Goal: Transaction & Acquisition: Purchase product/service

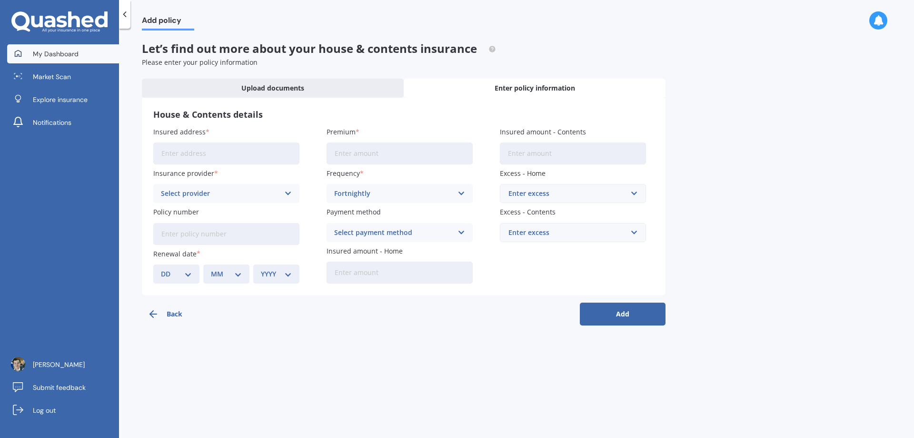
click at [93, 53] on link "My Dashboard" at bounding box center [63, 53] width 112 height 19
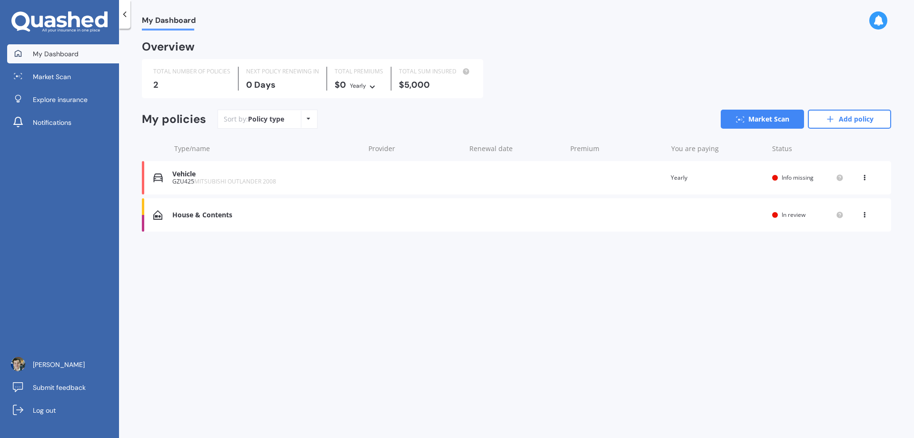
drag, startPoint x: 608, startPoint y: 261, endPoint x: 562, endPoint y: 250, distance: 46.7
click at [606, 261] on div "My Dashboard Overview TOTAL NUMBER OF POLICIES 2 NEXT POLICY RENEWING [DATE] TO…" at bounding box center [516, 234] width 795 height 409
click at [295, 211] on div "House & Contents" at bounding box center [265, 215] width 187 height 8
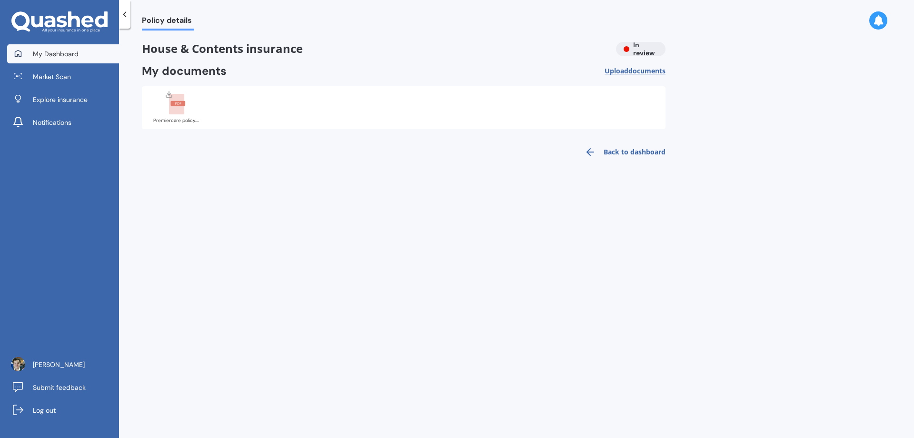
click at [89, 57] on link "My Dashboard" at bounding box center [63, 53] width 112 height 19
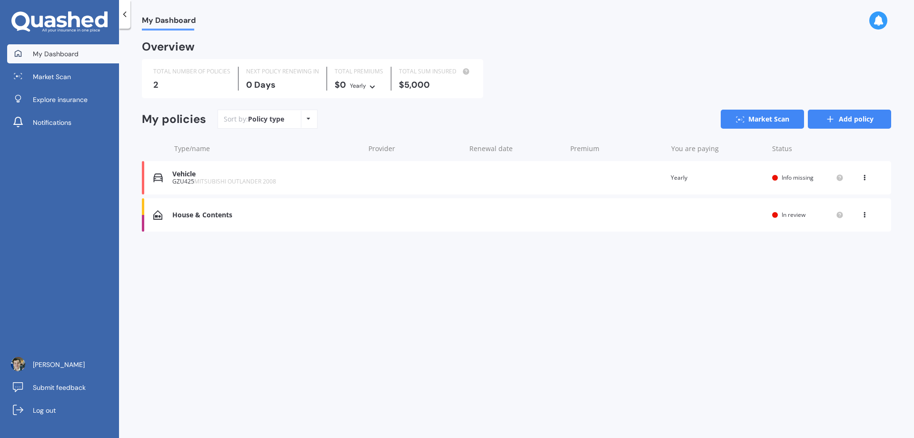
click at [822, 115] on link "Add policy" at bounding box center [849, 119] width 83 height 19
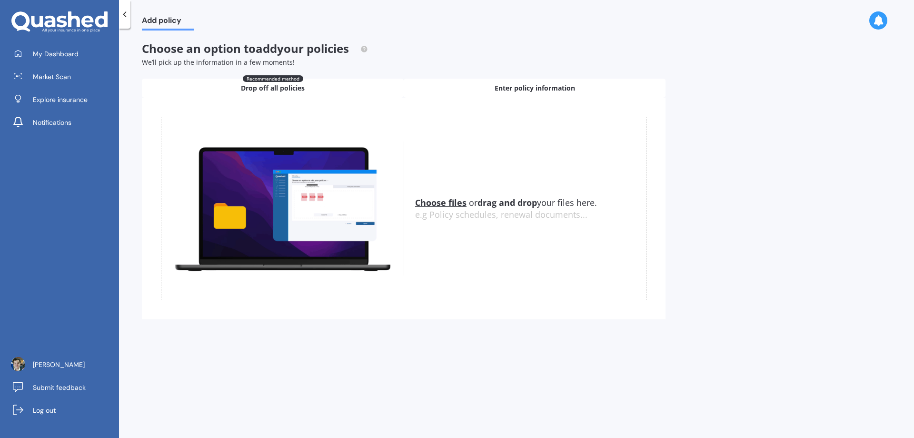
click at [506, 89] on span "Enter policy information" at bounding box center [535, 88] width 80 height 10
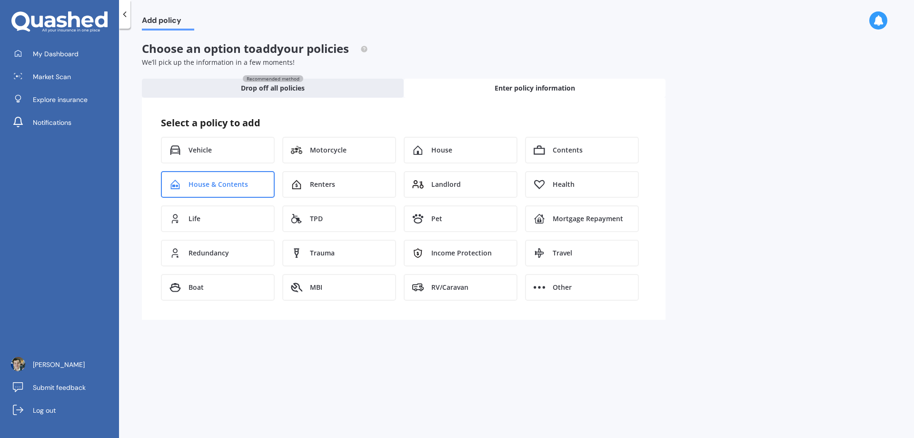
click at [230, 189] on div "House & Contents" at bounding box center [218, 184] width 114 height 27
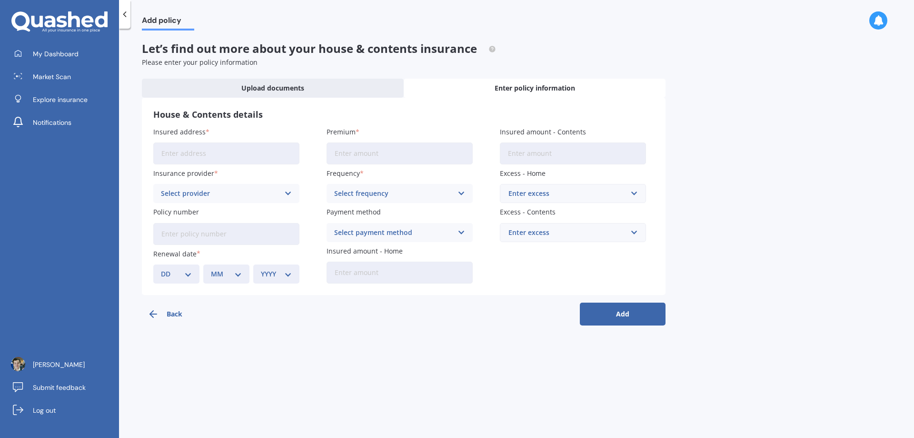
click at [231, 150] on input "Insured address" at bounding box center [226, 153] width 146 height 22
drag, startPoint x: 274, startPoint y: 154, endPoint x: 218, endPoint y: 154, distance: 56.7
click at [218, 154] on input "[STREET_ADDRESS]" at bounding box center [226, 153] width 146 height 22
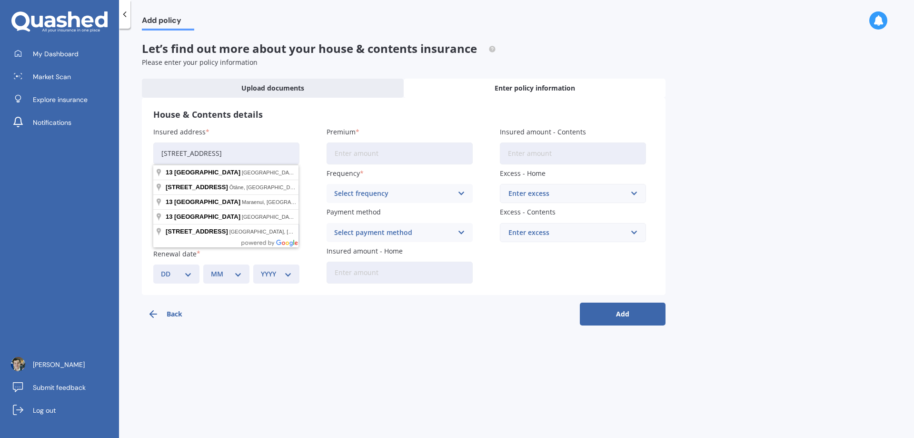
click at [183, 152] on input "[STREET_ADDRESS]" at bounding box center [226, 153] width 146 height 22
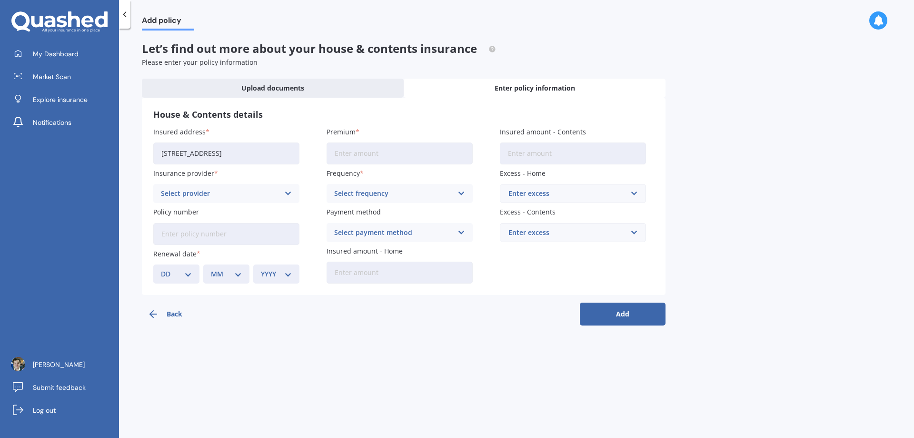
type input "[STREET_ADDRESS]"
click at [220, 199] on div "Select provider AA AMI AMP ANZ ASB Ando BNZ Co-Operative Bank FMG Initio Kiwiba…" at bounding box center [226, 193] width 146 height 19
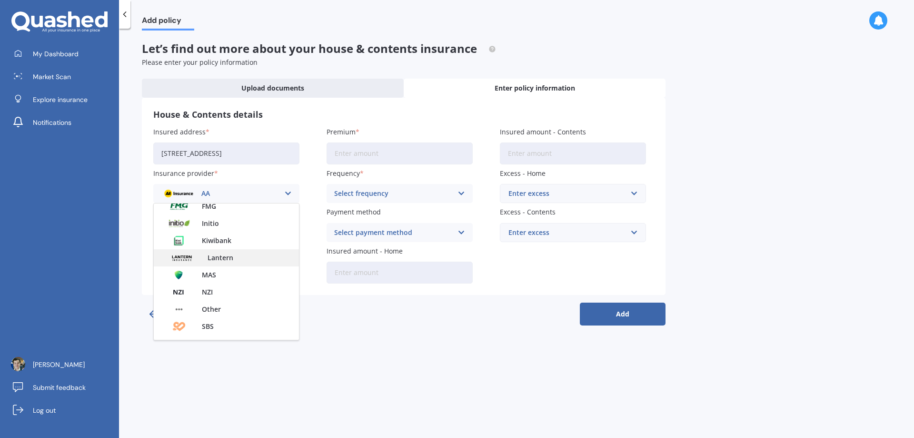
scroll to position [48, 0]
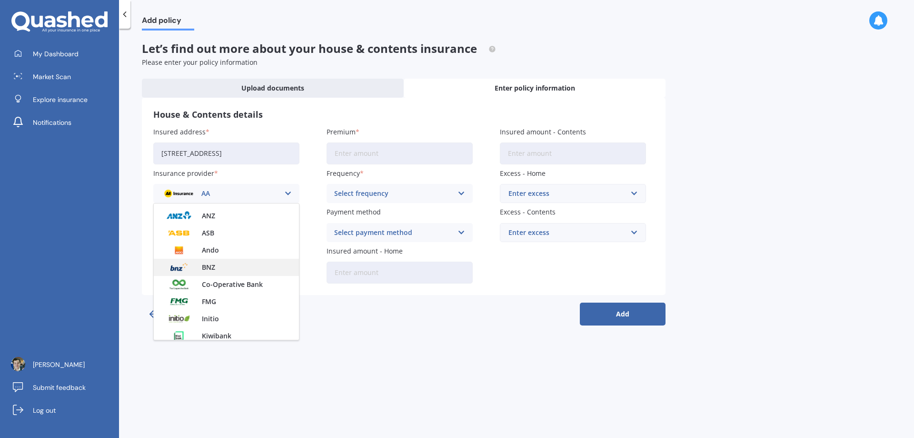
click at [221, 267] on div "BNZ" at bounding box center [226, 267] width 145 height 17
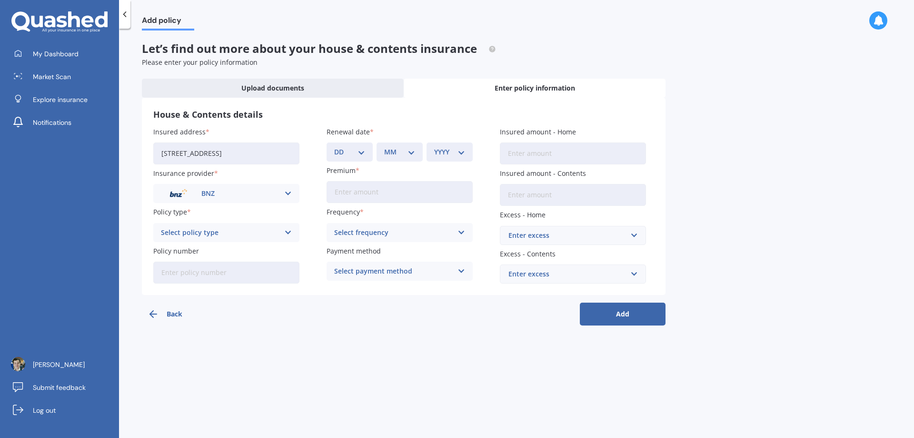
click at [236, 235] on div "Select policy type" at bounding box center [220, 232] width 119 height 10
click at [229, 250] on span "PremierCare Home and Contents" at bounding box center [215, 251] width 108 height 7
click at [213, 270] on input "Policy number" at bounding box center [226, 272] width 146 height 22
type input "31116079"
click at [360, 149] on select "DD 01 02 03 04 05 06 07 08 09 10 11 12 13 14 15 16 17 18 19 20 21 22 23 24 25 2…" at bounding box center [349, 152] width 31 height 10
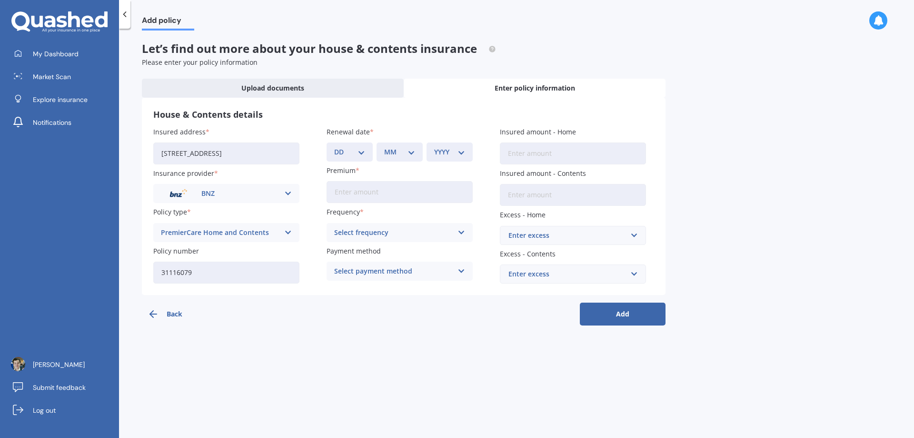
select select "19"
click at [334, 147] on select "DD 01 02 03 04 05 06 07 08 09 10 11 12 13 14 15 16 17 18 19 20 21 22 23 24 25 2…" at bounding box center [349, 152] width 31 height 10
click at [404, 159] on div "MM 01 02 03 04 05 06 07 08 09 10 11 12" at bounding box center [400, 151] width 46 height 19
click at [406, 153] on select "MM 01 02 03 04 05 06 07 08 09 10 11 12" at bounding box center [399, 152] width 31 height 10
select select "03"
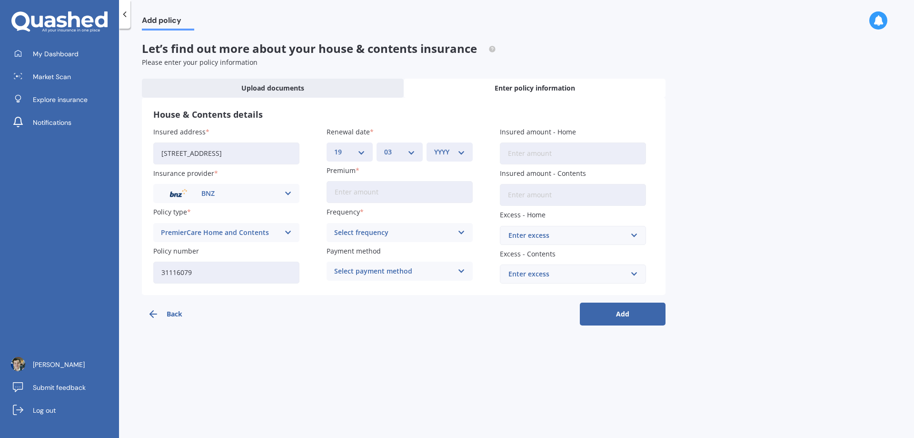
click at [384, 147] on select "MM 01 02 03 04 05 06 07 08 09 10 11 12" at bounding box center [399, 152] width 31 height 10
click at [451, 157] on select "YYYY 2027 2026 2025 2024 2023 2022 2021 2020 2019 2018 2017 2016 2015 2014 2013…" at bounding box center [449, 152] width 31 height 10
select select "2026"
click at [434, 147] on select "YYYY 2027 2026 2025 2024 2023 2022 2021 2020 2019 2018 2017 2016 2015 2014 2013…" at bounding box center [449, 152] width 31 height 10
click at [401, 193] on input "Premium" at bounding box center [400, 192] width 146 height 22
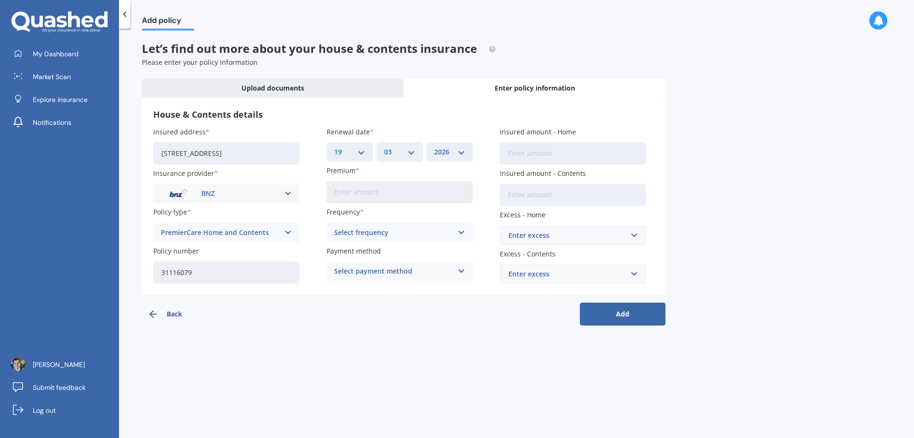
click at [538, 192] on input "Insured amount - Contents" at bounding box center [573, 195] width 146 height 22
type input "$75,000"
drag, startPoint x: 570, startPoint y: 155, endPoint x: 568, endPoint y: 159, distance: 4.9
click at [569, 156] on input "Insured amount - Home" at bounding box center [573, 153] width 146 height 22
type input "$950,000"
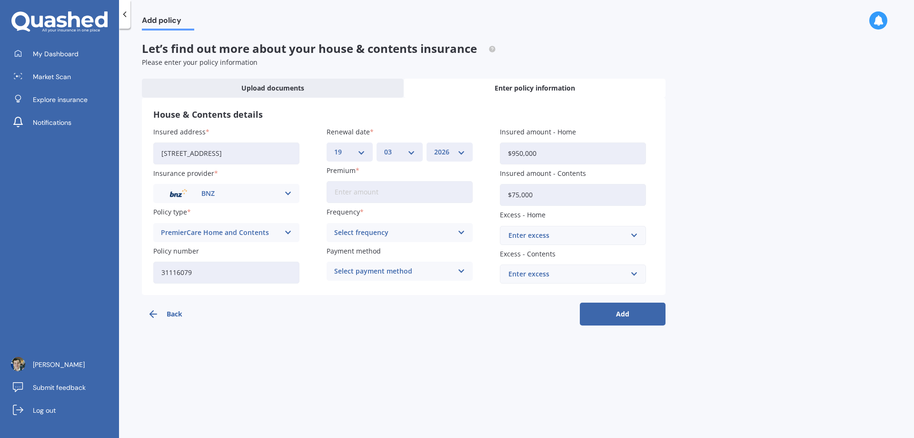
drag, startPoint x: 669, startPoint y: 200, endPoint x: 677, endPoint y: 198, distance: 7.9
click at [675, 198] on div "Add policy Let’s find out more about your house & contents insurance Please ent…" at bounding box center [516, 234] width 795 height 409
click at [632, 237] on input "text" at bounding box center [570, 235] width 138 height 18
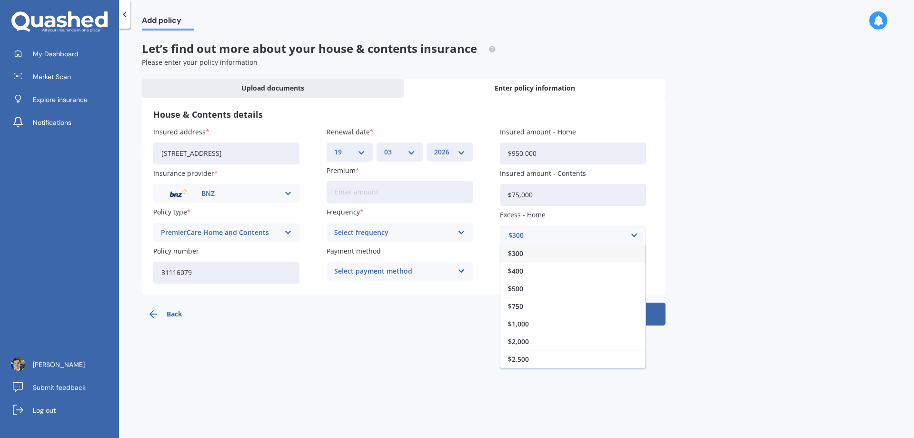
drag, startPoint x: 717, startPoint y: 231, endPoint x: 711, endPoint y: 230, distance: 6.3
click at [718, 231] on div "Add policy Let’s find out more about your house & contents insurance Please ent…" at bounding box center [516, 234] width 795 height 409
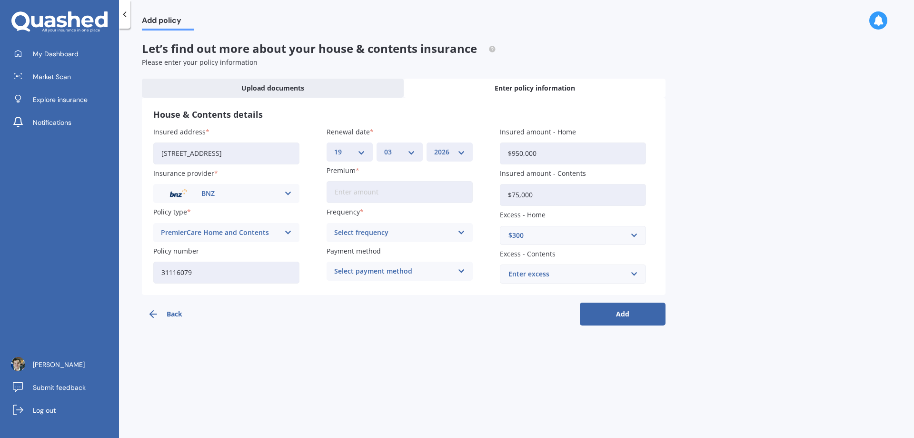
click at [622, 231] on div "$300" at bounding box center [568, 235] width 118 height 10
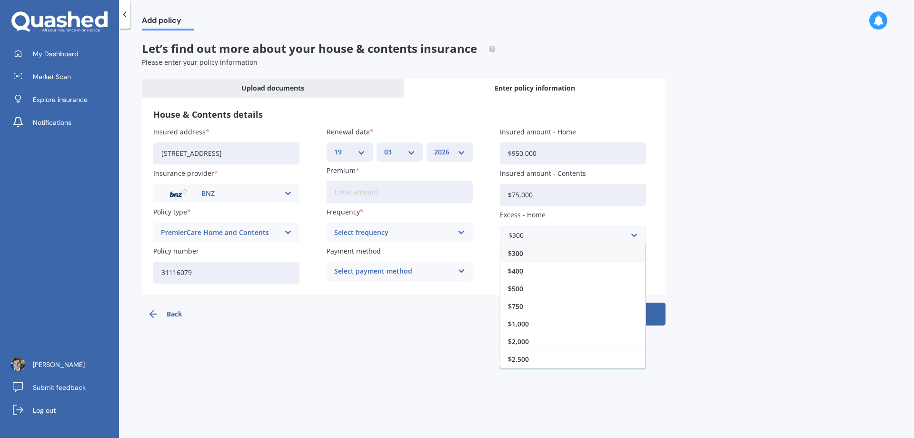
click at [727, 248] on div "Add policy Let’s find out more about your house & contents insurance Please ent…" at bounding box center [516, 234] width 795 height 409
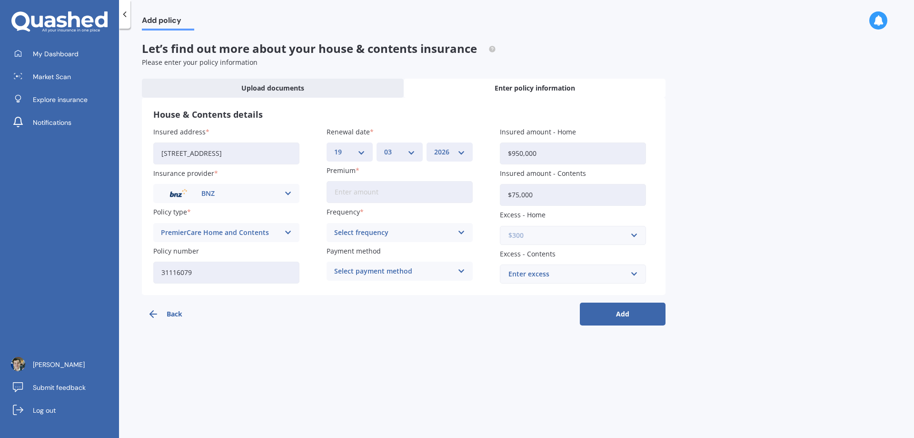
click at [590, 243] on input "text" at bounding box center [570, 235] width 138 height 18
type input "5000"
click at [614, 275] on div "Enter excess" at bounding box center [568, 274] width 118 height 10
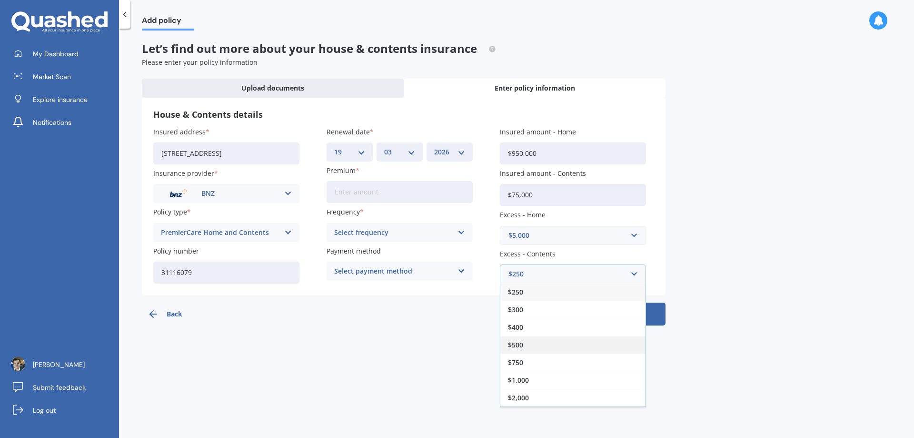
click at [547, 343] on div "$500" at bounding box center [572, 345] width 145 height 18
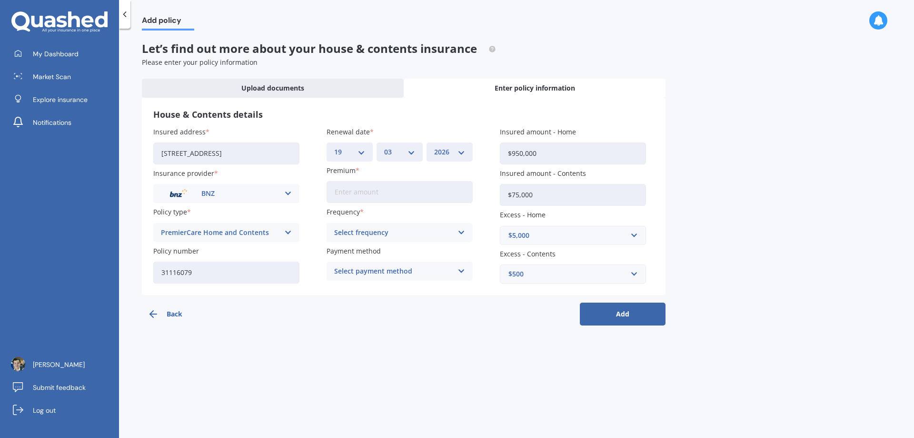
click at [529, 318] on div "Back Add" at bounding box center [404, 310] width 524 height 30
click at [456, 234] on div "Select frequency Yearly Six-Monthly Quarterly Monthly Fortnightly Weekly" at bounding box center [400, 232] width 146 height 19
click at [372, 318] on div "Fortnightly" at bounding box center [399, 319] width 145 height 17
click at [382, 188] on input "Premium" at bounding box center [400, 192] width 146 height 22
type input "$268.00"
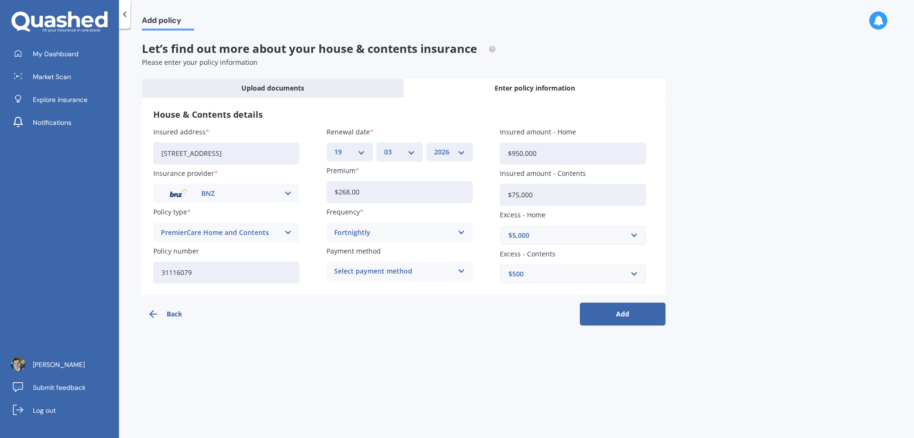
click at [390, 311] on div "Back Add" at bounding box center [404, 310] width 524 height 30
click at [390, 274] on div "Select payment method" at bounding box center [393, 271] width 119 height 10
click at [402, 289] on span "Direct debit - bank account" at bounding box center [379, 289] width 89 height 7
click at [616, 315] on button "Add" at bounding box center [623, 313] width 86 height 23
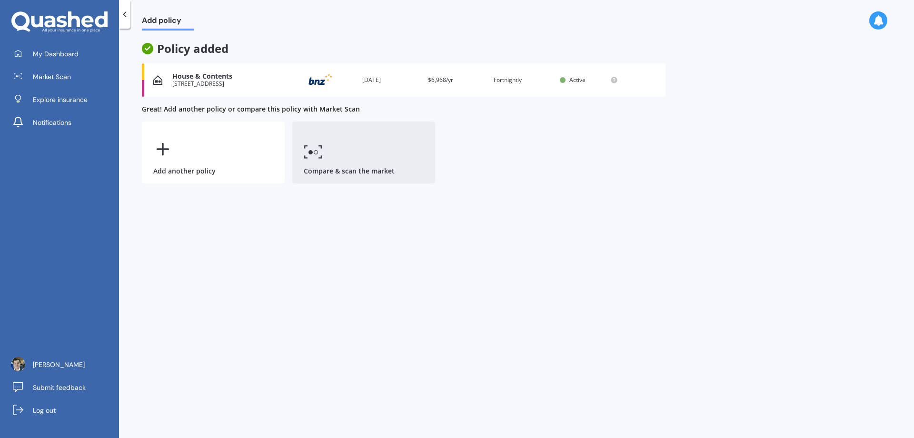
click at [377, 151] on link "Compare & scan the market" at bounding box center [363, 152] width 143 height 62
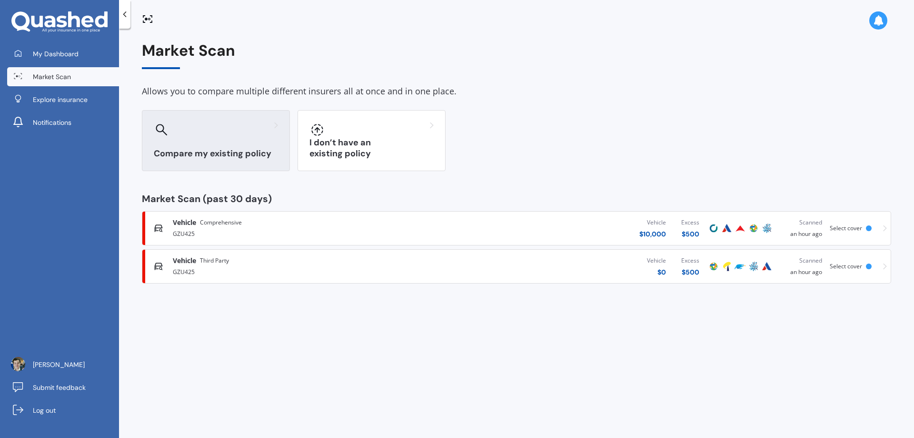
click at [207, 143] on div "Compare my existing policy" at bounding box center [216, 140] width 148 height 61
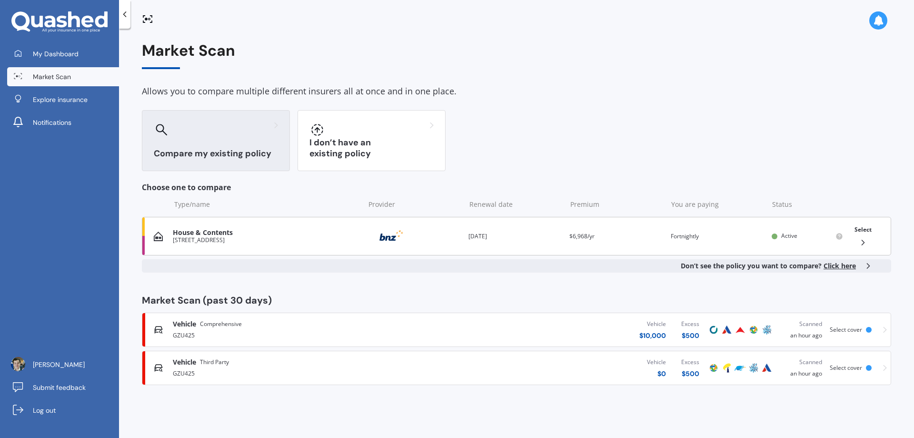
click at [258, 235] on div "House & Contents" at bounding box center [266, 233] width 187 height 8
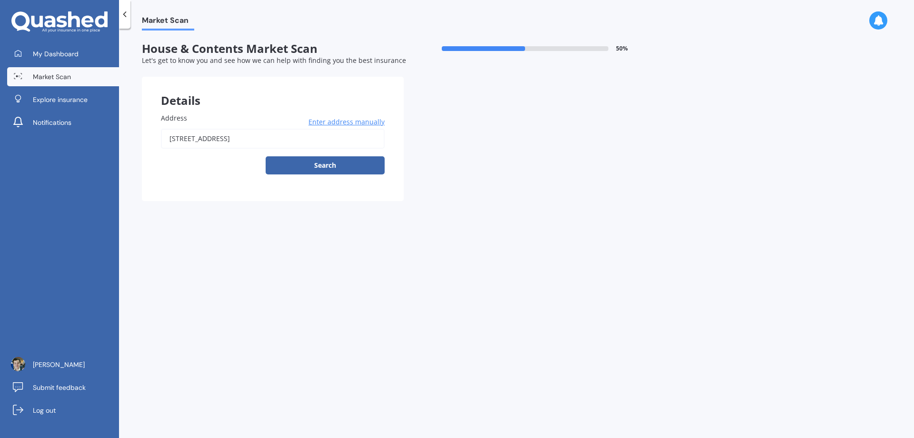
click at [344, 168] on button "Search" at bounding box center [325, 165] width 119 height 18
type input "[STREET_ADDRESS]"
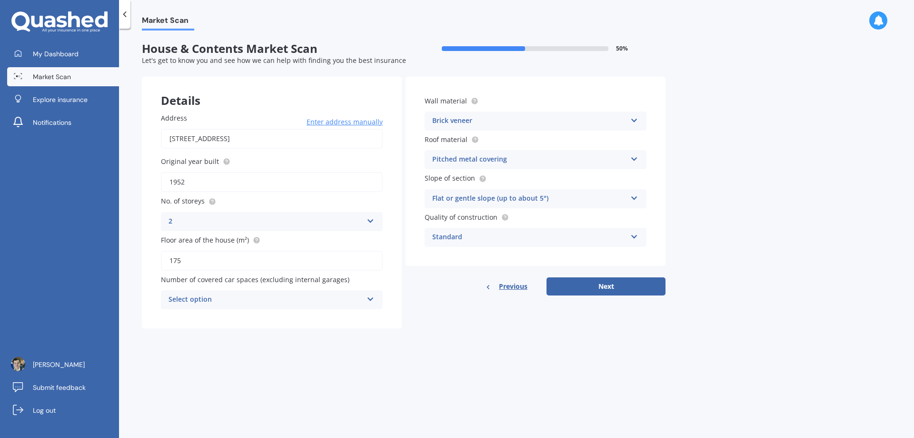
click at [370, 299] on icon at bounding box center [371, 297] width 8 height 7
click at [369, 299] on icon at bounding box center [370, 297] width 8 height 7
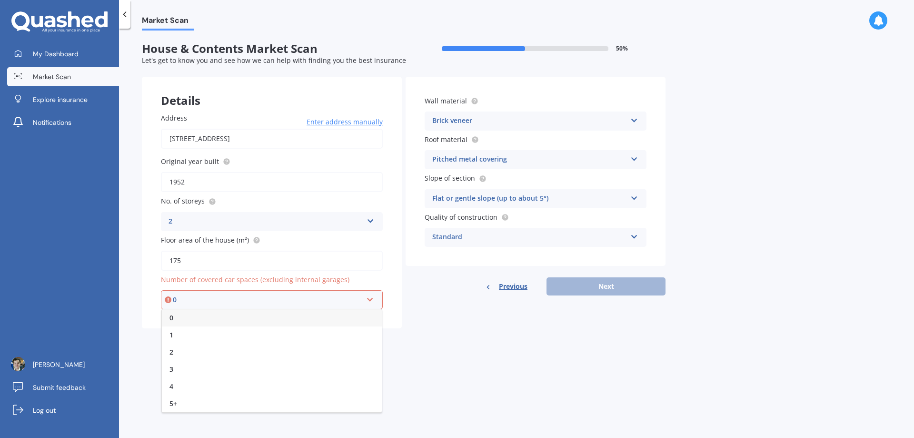
click at [210, 318] on div "0" at bounding box center [272, 317] width 220 height 17
click at [637, 199] on icon at bounding box center [634, 196] width 8 height 7
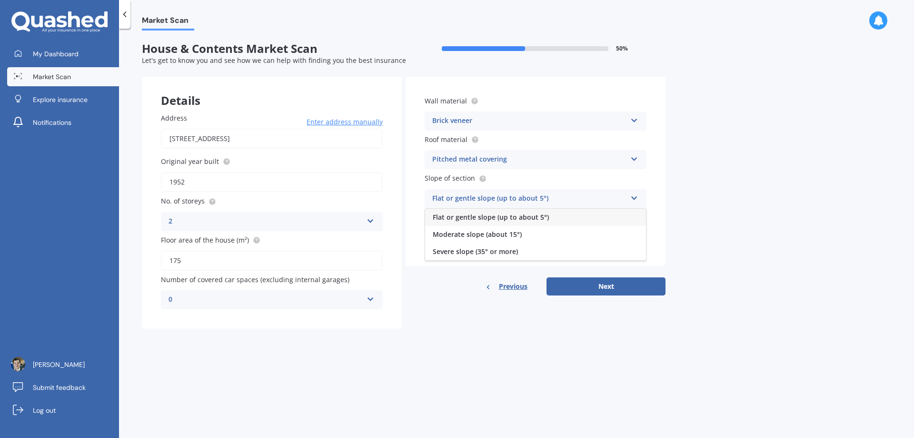
click at [637, 199] on icon at bounding box center [634, 196] width 8 height 7
click at [482, 194] on div "Flat or gentle slope (up to about 5°)" at bounding box center [529, 198] width 194 height 11
click at [721, 220] on div "Market Scan House & Contents Market Scan 50 % Let's get to know you and see how…" at bounding box center [516, 234] width 795 height 409
click at [634, 122] on icon at bounding box center [634, 118] width 8 height 7
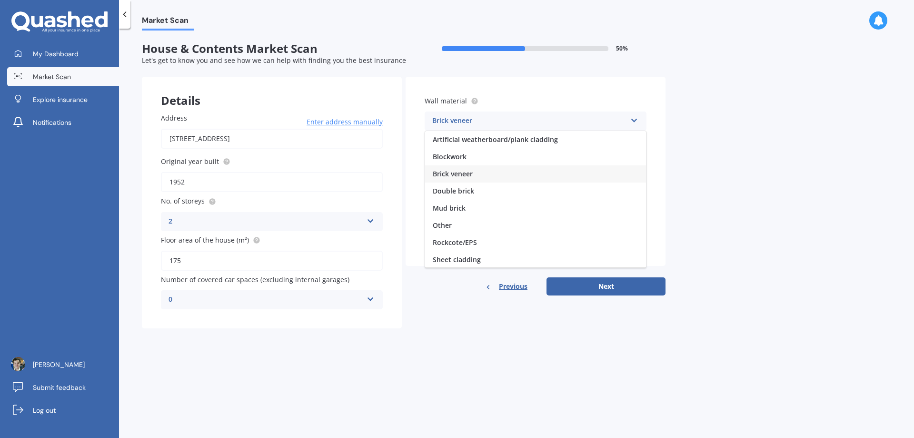
click at [634, 122] on icon at bounding box center [634, 118] width 8 height 7
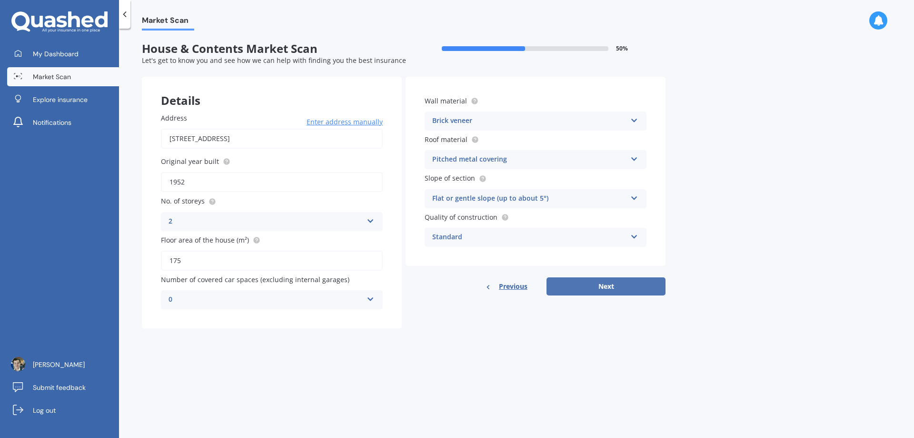
click at [580, 286] on button "Next" at bounding box center [606, 286] width 119 height 18
select select "23"
select select "11"
select select "1991"
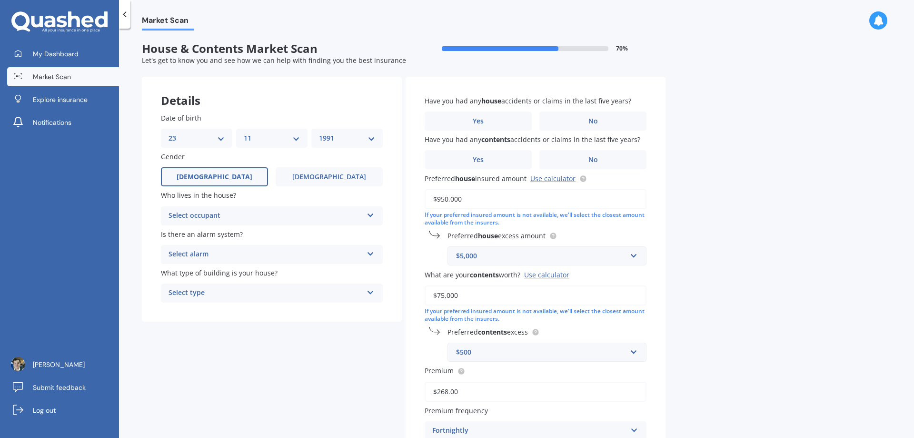
click at [258, 254] on div "Select alarm" at bounding box center [266, 254] width 194 height 11
click at [226, 274] on div "Yes, monitored" at bounding box center [271, 272] width 221 height 17
drag, startPoint x: 219, startPoint y: 250, endPoint x: 213, endPoint y: 271, distance: 22.3
click at [219, 251] on div "Yes, monitored" at bounding box center [266, 254] width 194 height 11
click at [209, 287] on span "Yes, not monitored" at bounding box center [200, 289] width 63 height 9
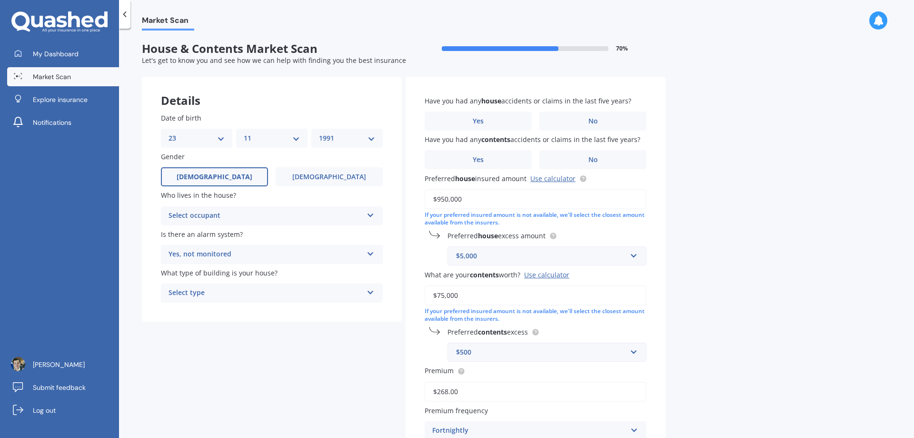
click at [220, 290] on div "Select type" at bounding box center [266, 292] width 194 height 11
click at [215, 311] on div "Freestanding" at bounding box center [271, 311] width 221 height 17
click at [221, 210] on div "Select occupant" at bounding box center [266, 215] width 194 height 11
click at [219, 235] on div "Owner" at bounding box center [271, 234] width 221 height 17
click at [589, 122] on span "No" at bounding box center [594, 121] width 10 height 8
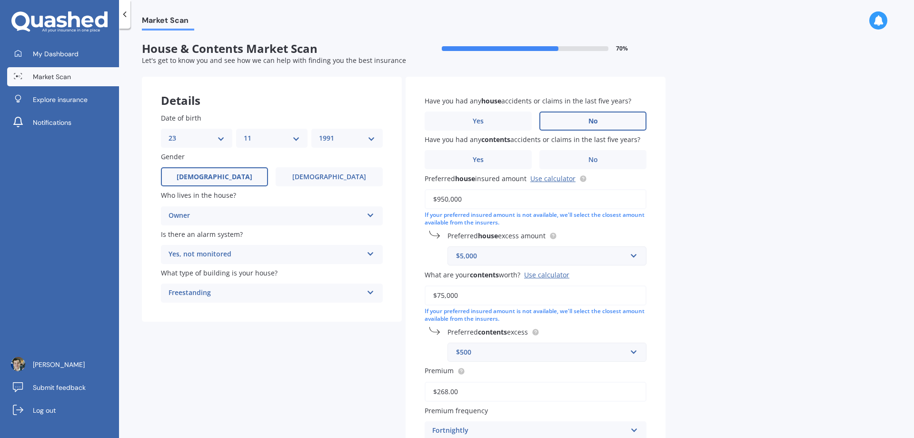
click at [0, 0] on input "No" at bounding box center [0, 0] width 0 height 0
click at [579, 156] on label "No" at bounding box center [592, 159] width 107 height 19
click at [0, 0] on input "No" at bounding box center [0, 0] width 0 height 0
click at [565, 178] on link "Use calculator" at bounding box center [552, 178] width 45 height 9
click at [731, 187] on div "Market Scan House & Contents Market Scan 70 % Let's get to know you and see how…" at bounding box center [516, 234] width 795 height 409
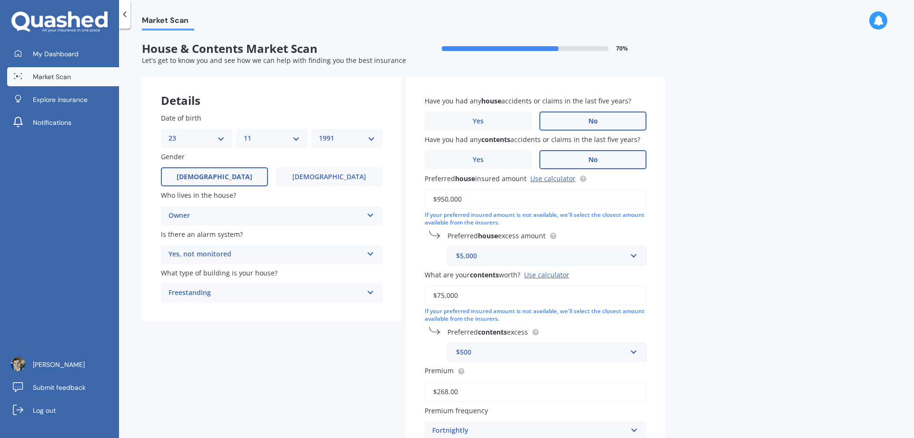
click at [548, 275] on div "Use calculator" at bounding box center [546, 274] width 45 height 9
click at [548, 285] on input "$75,000" at bounding box center [536, 295] width 222 height 20
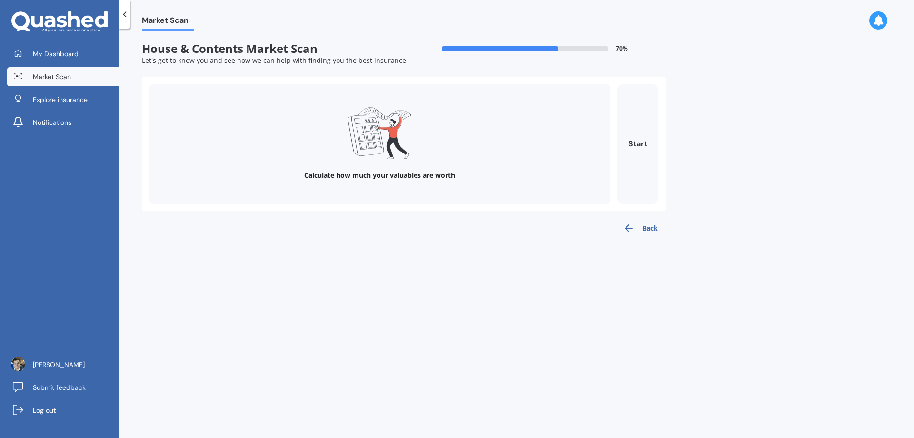
click at [397, 129] on icon at bounding box center [389, 127] width 23 height 20
drag, startPoint x: 373, startPoint y: 143, endPoint x: 439, endPoint y: 146, distance: 66.7
click at [376, 143] on icon at bounding box center [379, 133] width 63 height 52
click at [632, 137] on button "Start" at bounding box center [638, 143] width 40 height 119
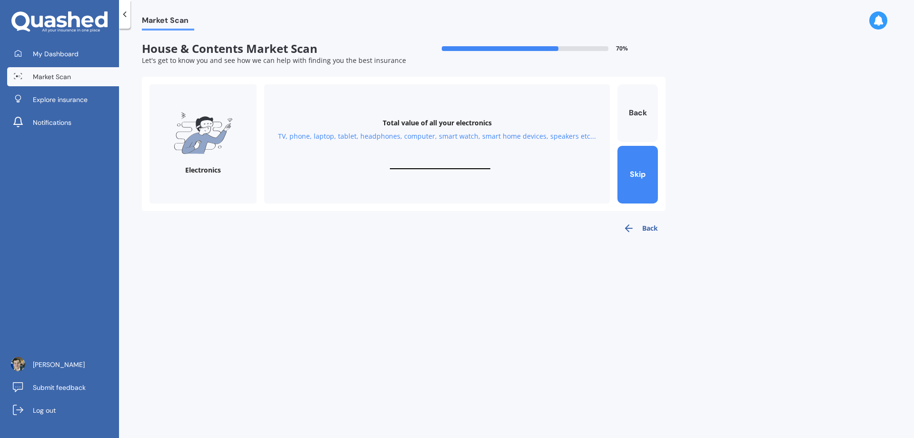
click at [429, 164] on input "text" at bounding box center [440, 164] width 100 height 9
type input "$6,000"
click at [533, 135] on div "TV, phone, laptop, tablet, headphones, computer, smart watch, smart home device…" at bounding box center [437, 136] width 318 height 10
click at [634, 174] on button "Next" at bounding box center [638, 175] width 40 height 58
click at [461, 160] on input "text" at bounding box center [440, 164] width 100 height 9
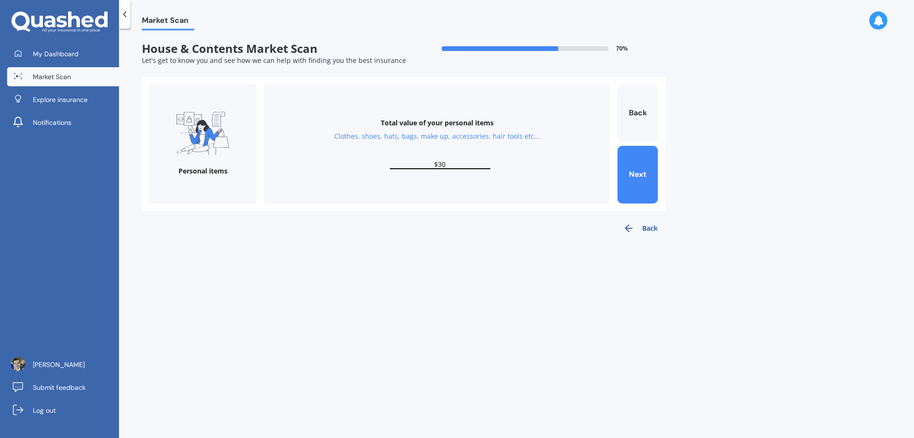
type input "$3"
type input "$2,000"
click at [639, 180] on button "Next" at bounding box center [638, 175] width 40 height 58
click at [480, 156] on div "Total value of your valuables Bracelets, watches, rings, necklaces, broaches, c…" at bounding box center [437, 143] width 346 height 119
click at [462, 168] on input "text" at bounding box center [440, 164] width 100 height 9
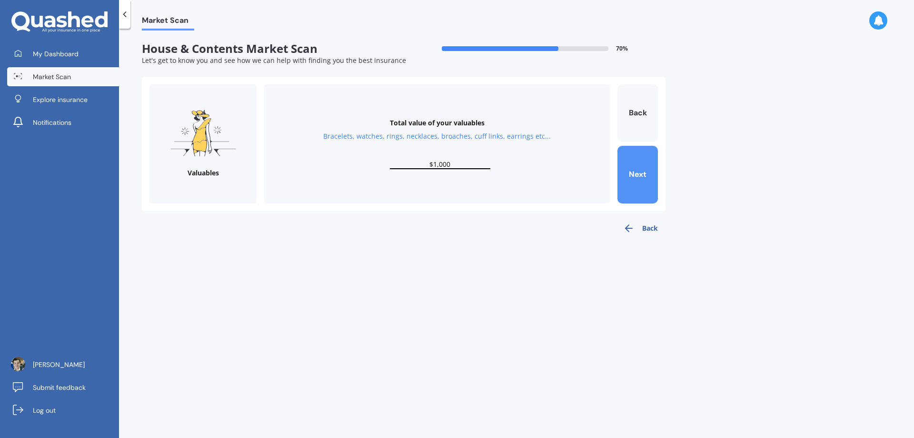
type input "$1,000"
click at [631, 177] on button "Next" at bounding box center [638, 175] width 40 height 58
click at [465, 162] on input "text" at bounding box center [440, 164] width 100 height 9
type input "$1,000"
click at [639, 174] on button "Next" at bounding box center [638, 175] width 40 height 58
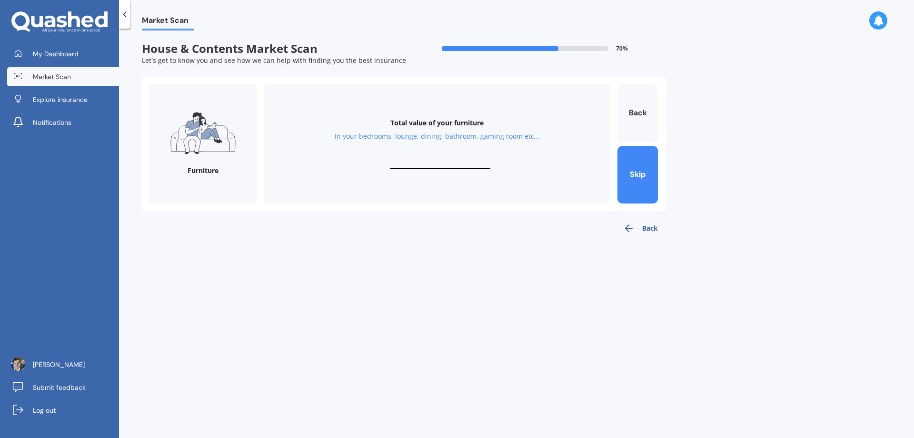
click at [436, 162] on input "text" at bounding box center [440, 164] width 100 height 9
click at [768, 160] on div "Market Scan House & Contents Market Scan 70 % Let's get to know you and see how…" at bounding box center [516, 234] width 795 height 409
click at [459, 162] on input "$2,000" at bounding box center [440, 164] width 100 height 9
click at [435, 162] on input "$2,000" at bounding box center [440, 164] width 100 height 9
type input "$3,000"
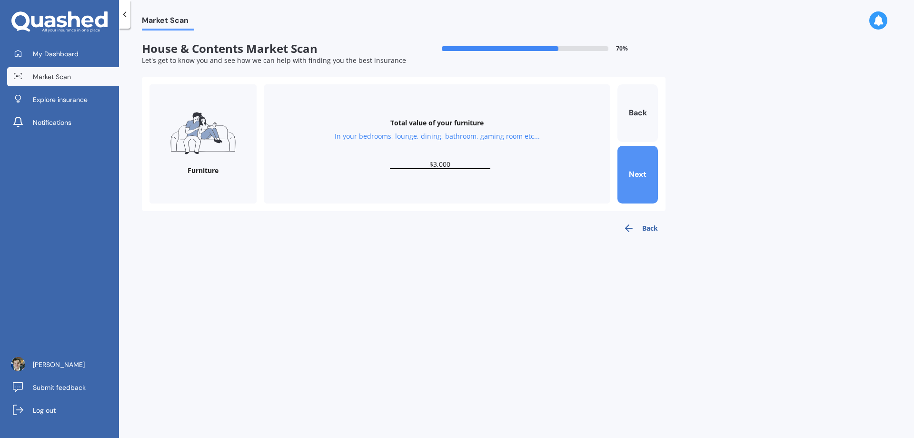
click at [624, 173] on button "Next" at bounding box center [638, 175] width 40 height 58
click at [459, 160] on input "text" at bounding box center [440, 164] width 100 height 9
type input "$2,500"
click at [644, 185] on button "Next" at bounding box center [638, 175] width 40 height 58
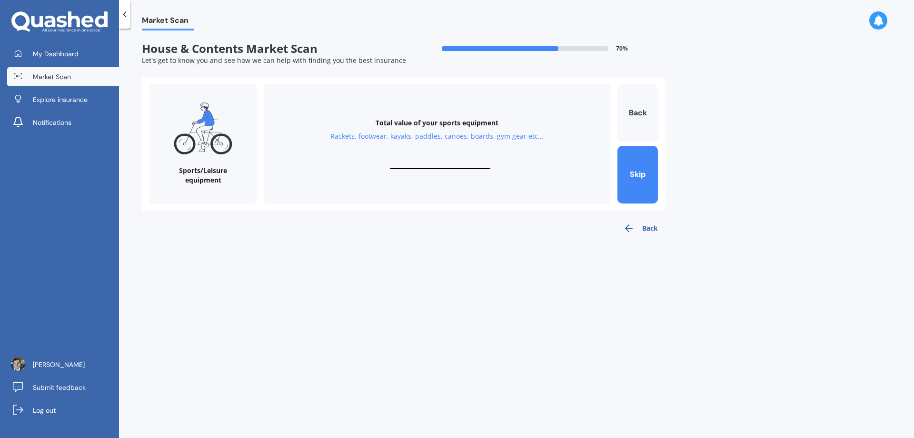
click at [454, 163] on input "text" at bounding box center [440, 164] width 100 height 9
type input "$100"
click at [641, 168] on button "Next" at bounding box center [638, 175] width 40 height 58
click at [461, 161] on input "text" at bounding box center [440, 164] width 100 height 9
drag, startPoint x: 462, startPoint y: 164, endPoint x: 424, endPoint y: 166, distance: 38.1
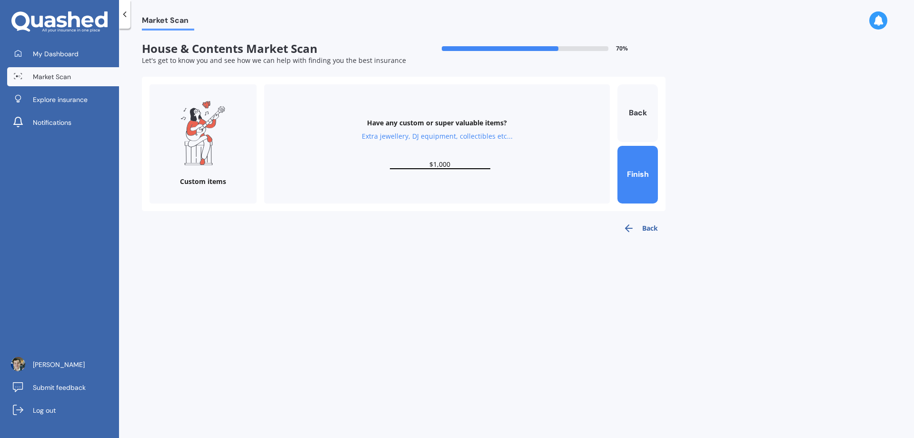
click at [424, 166] on input "$1,000" at bounding box center [440, 164] width 100 height 9
type input "$4,000"
click at [610, 165] on form "Custom items Have any custom or super valuable items? Extra jewellery, DJ equip…" at bounding box center [404, 143] width 509 height 119
click at [626, 165] on button "Finish" at bounding box center [638, 175] width 40 height 58
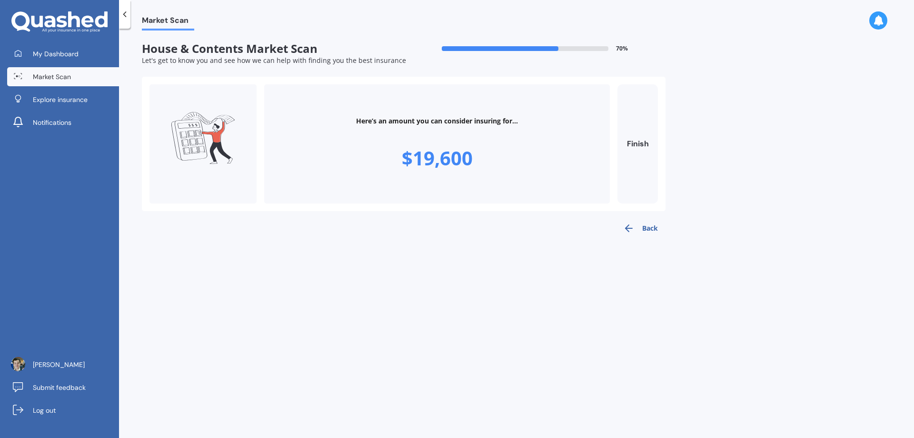
drag, startPoint x: 449, startPoint y: 131, endPoint x: 446, endPoint y: 137, distance: 6.4
click at [449, 133] on div "Here’s an amount you can consider insuring for... $19,600" at bounding box center [437, 143] width 346 height 119
drag, startPoint x: 438, startPoint y: 154, endPoint x: 421, endPoint y: 155, distance: 16.2
click at [437, 154] on div "$19,600" at bounding box center [437, 158] width 71 height 27
drag, startPoint x: 248, startPoint y: 129, endPoint x: 300, endPoint y: 139, distance: 52.9
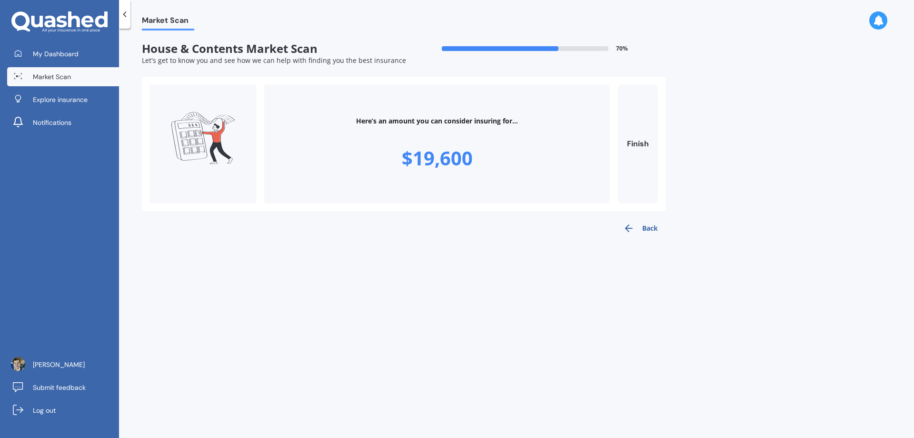
click at [253, 131] on div at bounding box center [203, 143] width 107 height 119
drag, startPoint x: 514, startPoint y: 176, endPoint x: 636, endPoint y: 144, distance: 125.7
click at [517, 176] on div "Here’s an amount you can consider insuring for... $19,600" at bounding box center [437, 143] width 346 height 119
click at [643, 143] on button "Finish" at bounding box center [638, 143] width 40 height 119
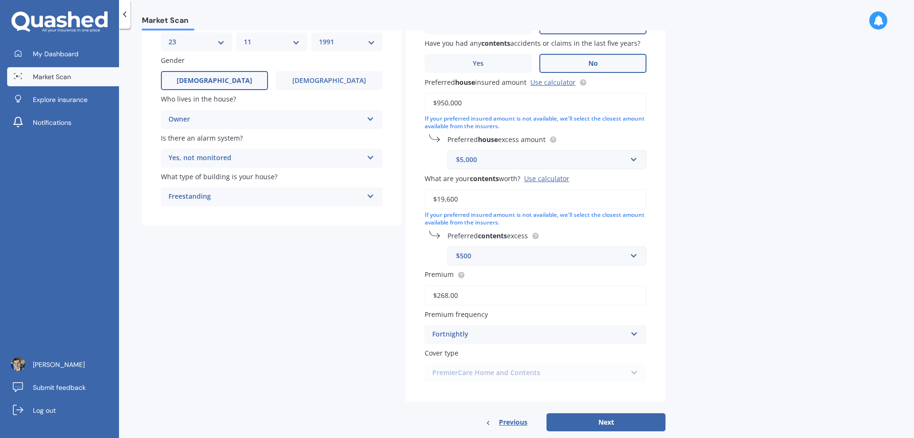
scroll to position [114, 0]
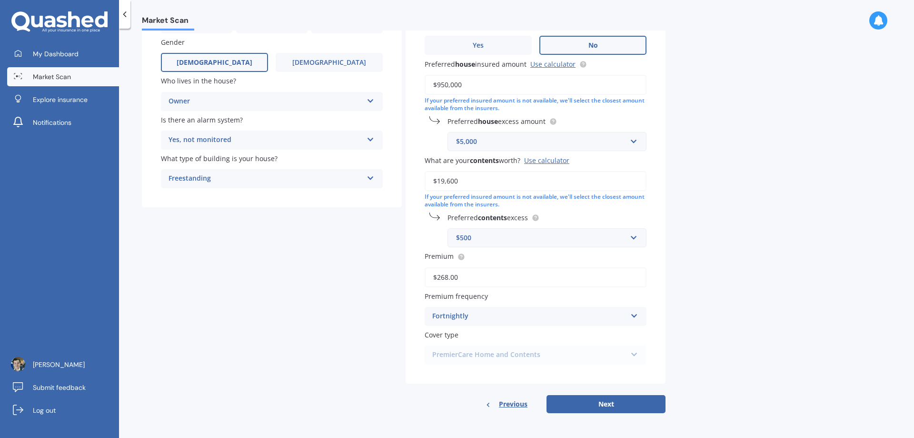
click at [470, 196] on div "If your preferred insured amount is not available, we'll select the closest amo…" at bounding box center [536, 201] width 222 height 16
drag, startPoint x: 462, startPoint y: 178, endPoint x: 407, endPoint y: 178, distance: 55.7
click at [407, 178] on div "Have you had any house accidents or claims in the last five years? Yes No Have …" at bounding box center [536, 172] width 260 height 421
type input "$25,000"
click at [706, 196] on div "Market Scan House & Contents Market Scan 70 % Let's get to know you and see how…" at bounding box center [516, 234] width 795 height 409
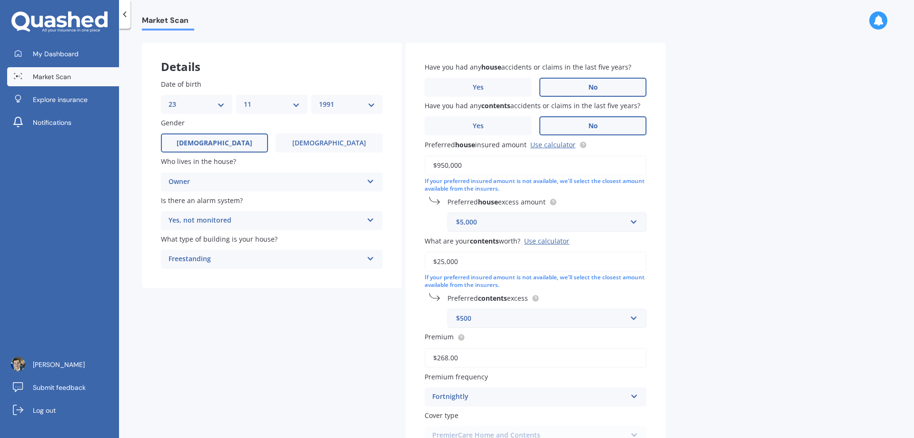
scroll to position [0, 0]
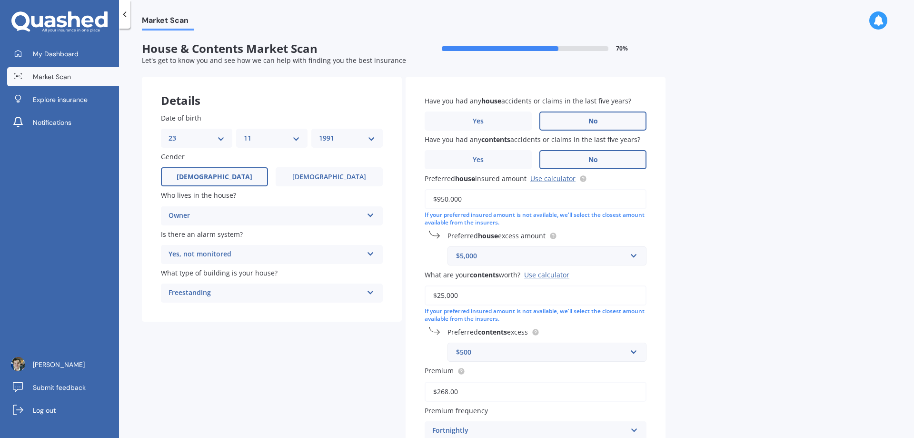
drag, startPoint x: 472, startPoint y: 195, endPoint x: 399, endPoint y: 195, distance: 73.3
click at [399, 195] on div "Details Date of birth DD 01 02 03 04 05 06 07 08 09 10 11 12 13 14 15 16 17 18 …" at bounding box center [404, 302] width 524 height 450
type input "$909,281"
click at [711, 240] on div "Market Scan House & Contents Market Scan 70 % Let's get to know you and see how…" at bounding box center [516, 234] width 795 height 409
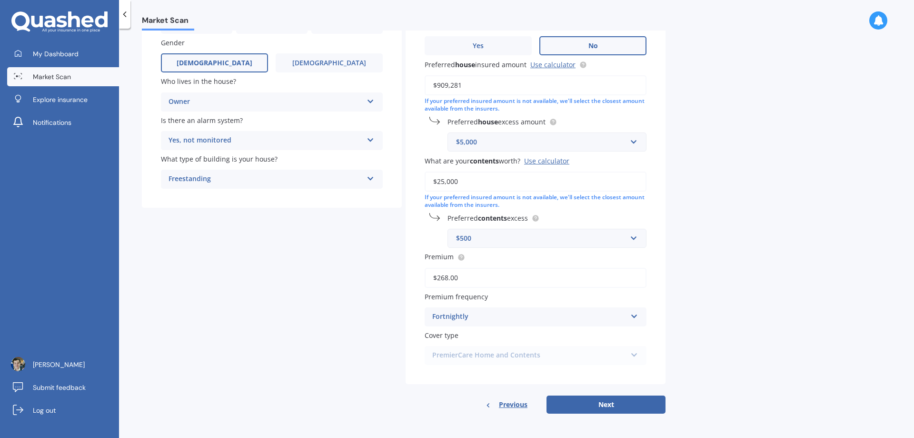
scroll to position [114, 0]
click at [604, 402] on button "Next" at bounding box center [606, 404] width 119 height 18
select select "23"
select select "11"
select select "1991"
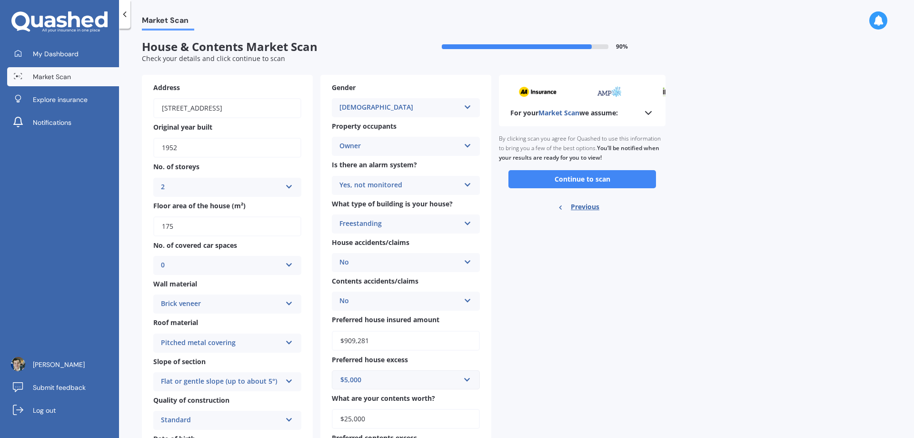
scroll to position [0, 0]
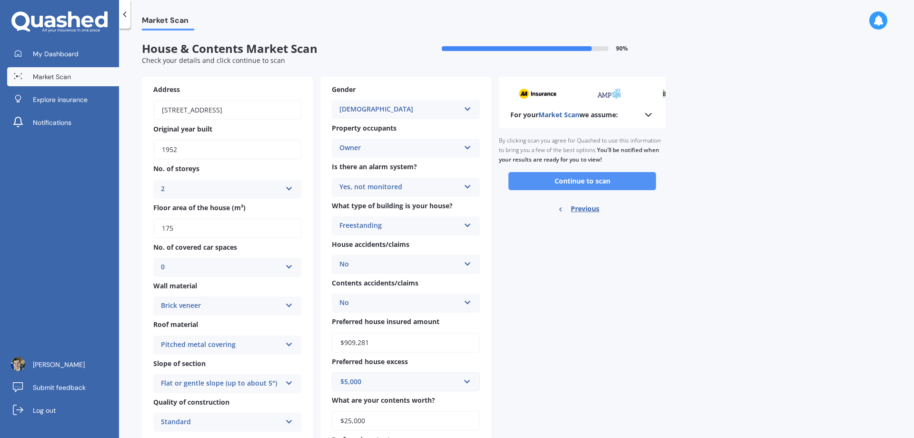
click at [567, 180] on button "Continue to scan" at bounding box center [583, 181] width 148 height 18
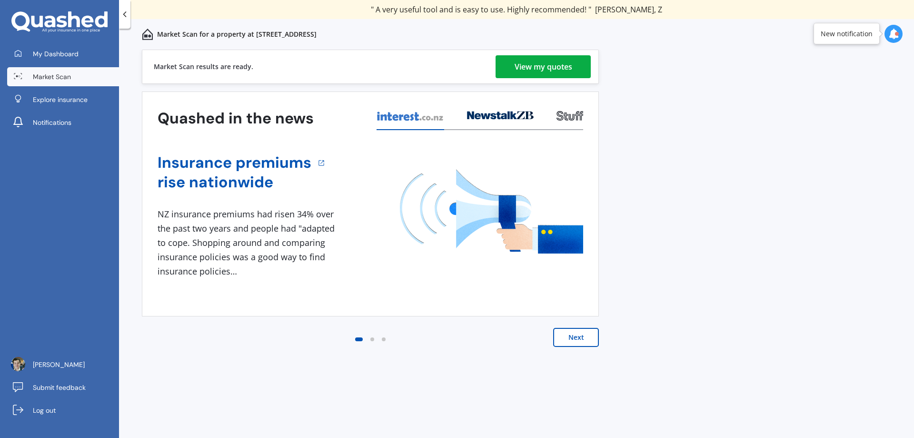
click at [535, 68] on div "View my quotes" at bounding box center [544, 66] width 58 height 23
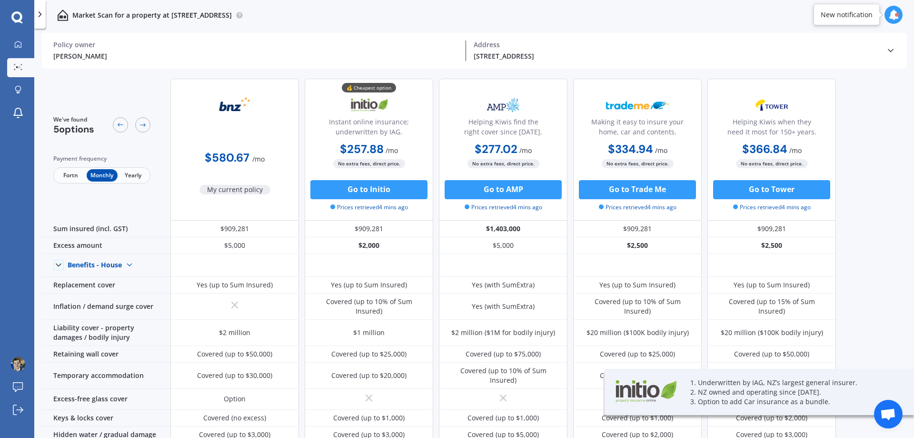
drag, startPoint x: 390, startPoint y: 132, endPoint x: 401, endPoint y: 131, distance: 11.0
click at [401, 131] on div "Instant online insurance; underwritten by IAG." at bounding box center [369, 129] width 112 height 24
click at [437, 110] on div "$580.67 / mo My current policy 💰 Cheapest option Instant online insurance; unde…" at bounding box center [503, 150] width 666 height 142
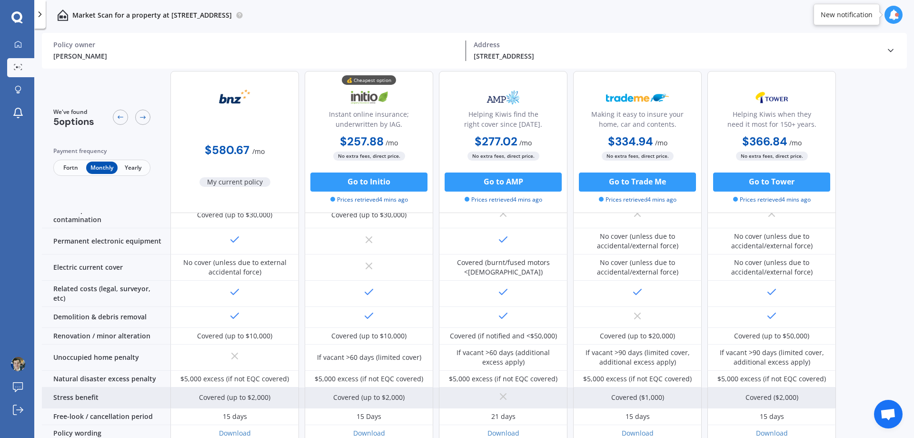
scroll to position [299, 0]
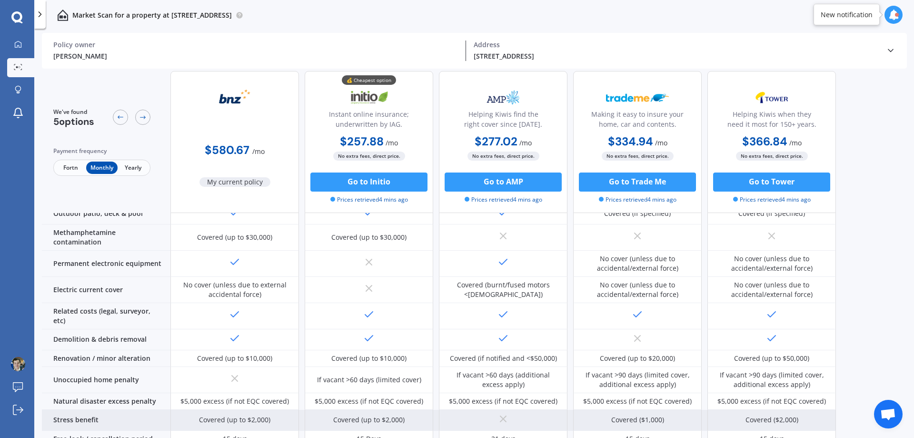
click at [397, 415] on div "Covered (up to $2,000)" at bounding box center [368, 420] width 71 height 10
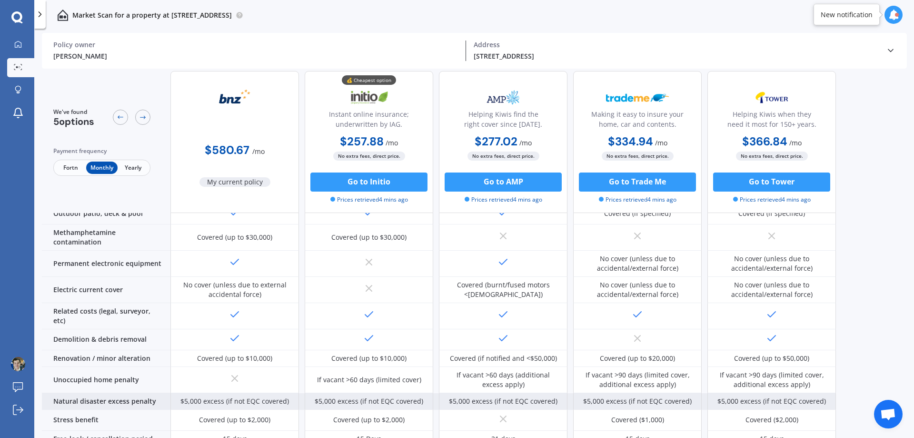
click at [422, 396] on div "$5,000 excess (if not EQC covered)" at bounding box center [369, 401] width 109 height 10
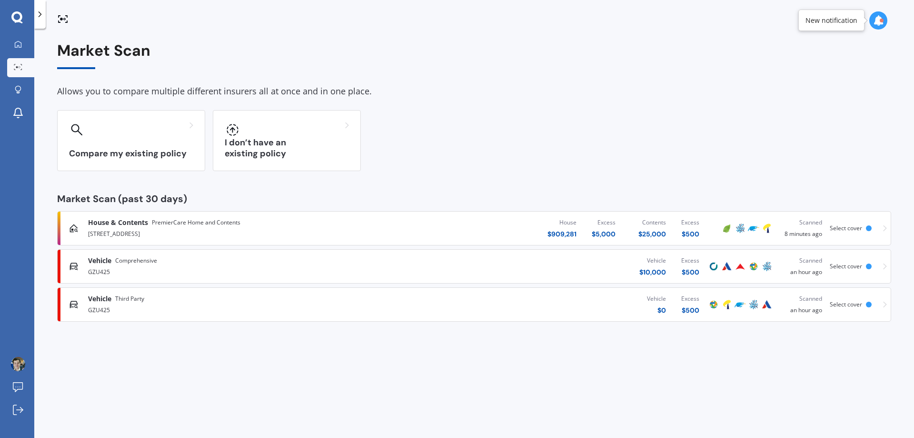
click at [360, 217] on div "House & Contents PremierCare Home and Contents [STREET_ADDRESS][GEOGRAPHIC_DATA…" at bounding box center [474, 228] width 826 height 29
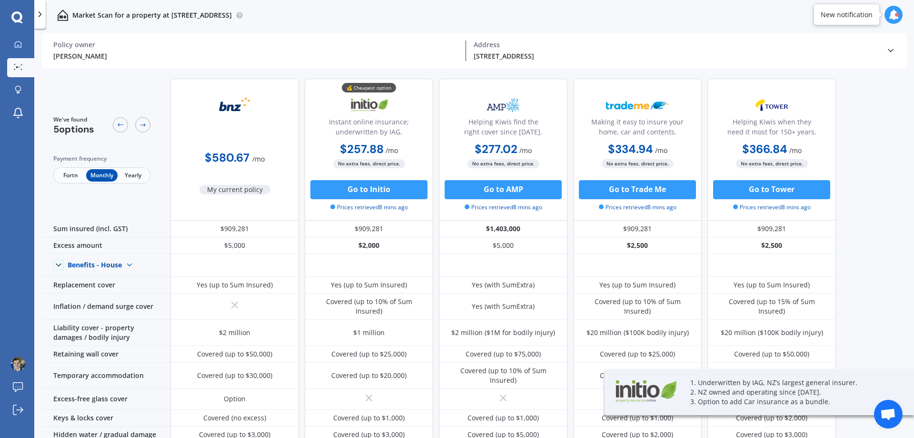
click at [80, 52] on div "[PERSON_NAME]" at bounding box center [255, 56] width 405 height 10
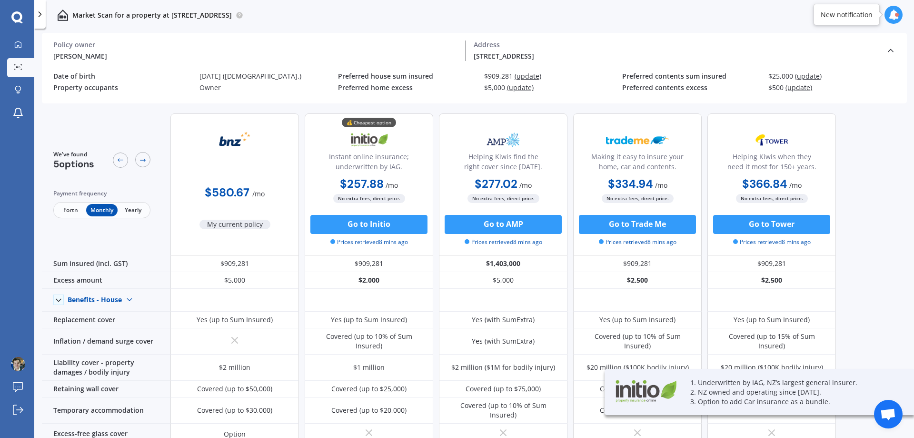
click at [80, 52] on div "[PERSON_NAME]" at bounding box center [255, 56] width 405 height 10
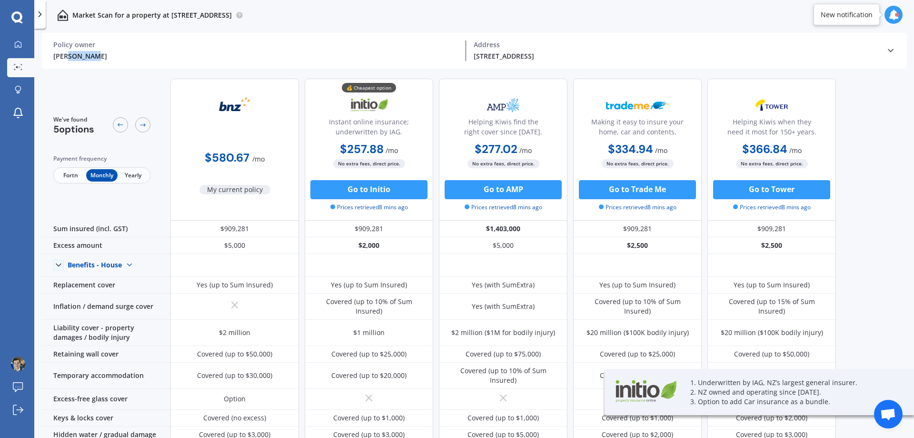
click at [80, 52] on div "[PERSON_NAME]" at bounding box center [255, 56] width 405 height 10
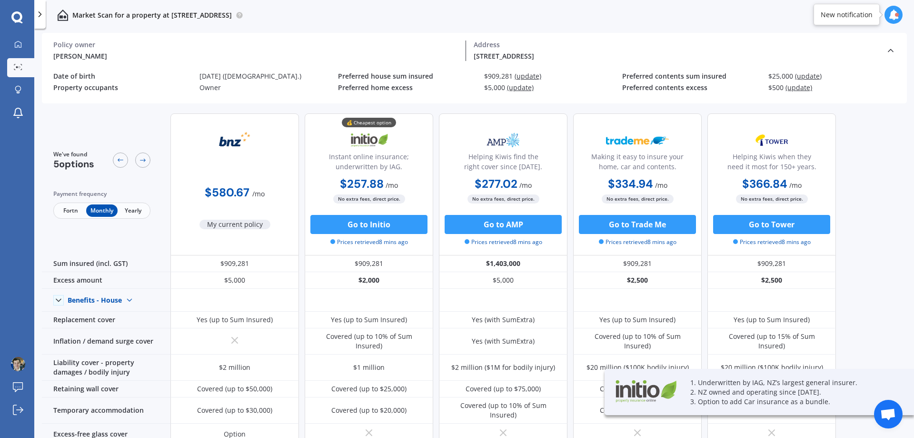
click at [531, 76] on span "(update)" at bounding box center [528, 75] width 27 height 9
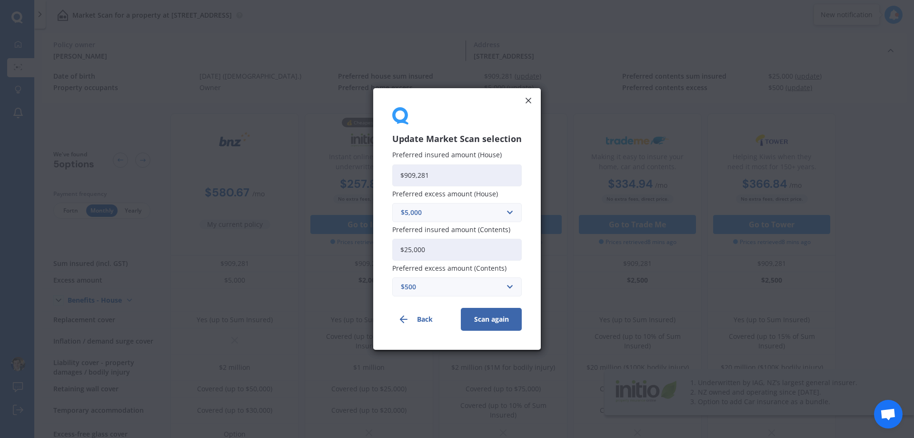
drag, startPoint x: 459, startPoint y: 179, endPoint x: 409, endPoint y: 175, distance: 51.1
click at [409, 175] on input "$909,281" at bounding box center [457, 175] width 130 height 22
type input "$950,000"
click at [409, 213] on div "$5,000" at bounding box center [451, 212] width 101 height 10
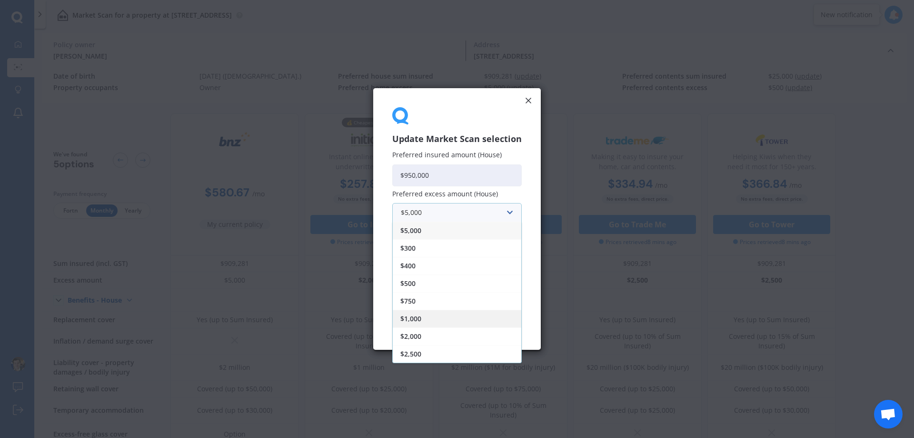
click at [436, 321] on div "$1,000" at bounding box center [457, 319] width 129 height 18
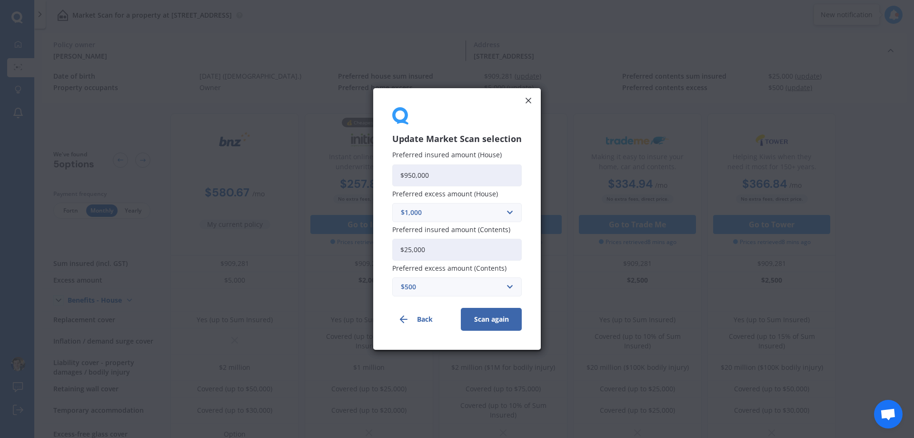
click at [412, 247] on input "$25,000" at bounding box center [457, 250] width 130 height 22
type input "$30,000"
click at [489, 320] on button "Scan again" at bounding box center [491, 319] width 61 height 23
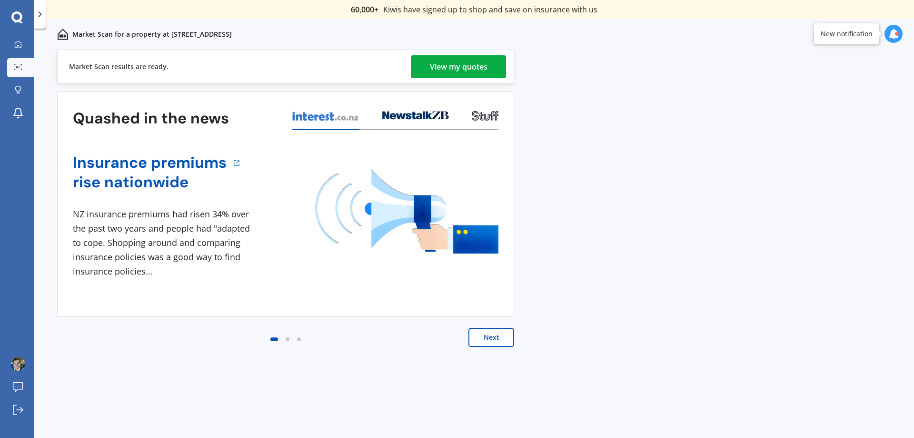
click at [457, 64] on div "View my quotes" at bounding box center [459, 66] width 58 height 23
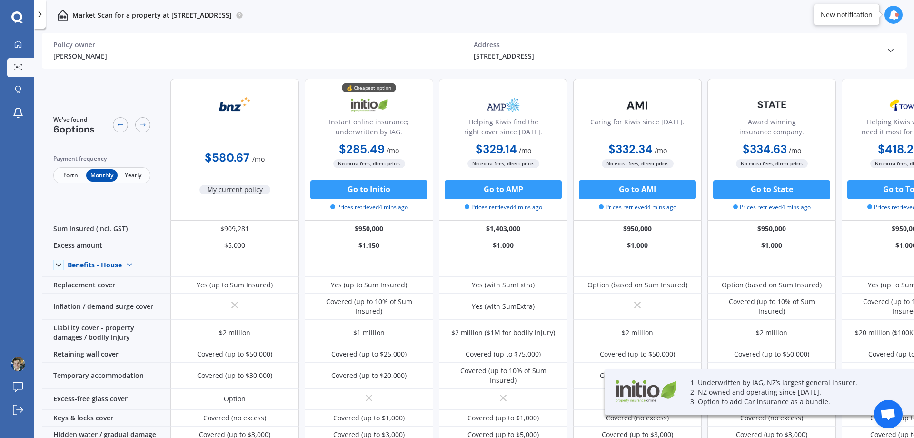
drag, startPoint x: 503, startPoint y: 72, endPoint x: 384, endPoint y: 76, distance: 118.6
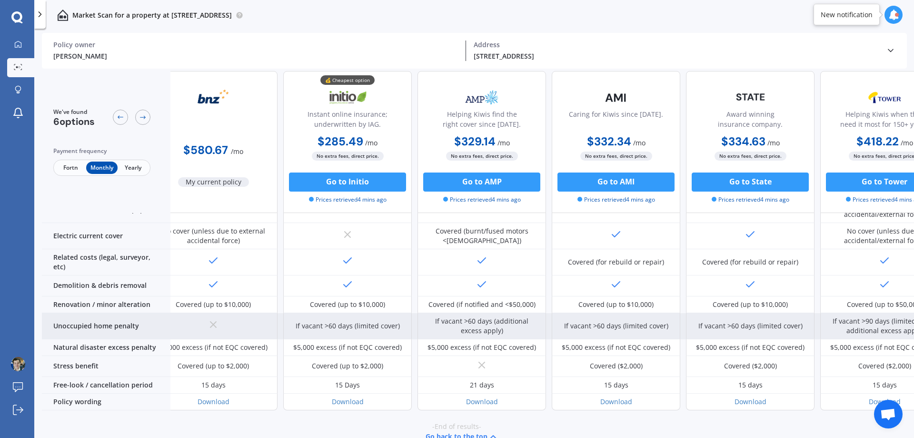
scroll to position [353, 0]
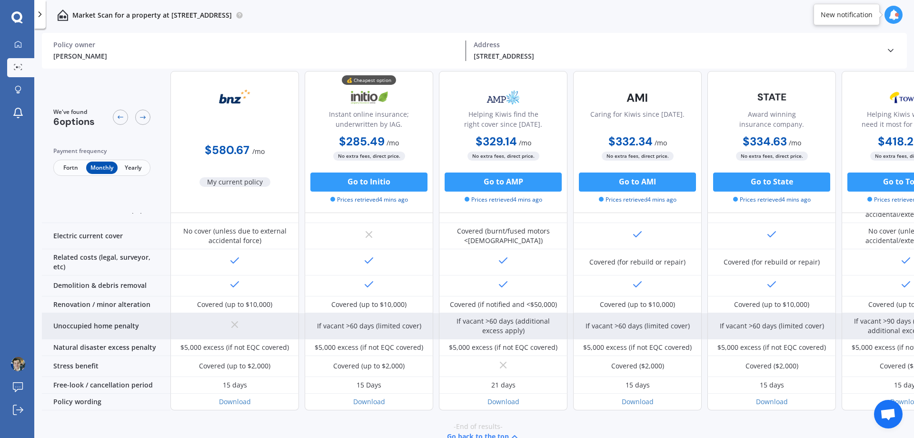
drag, startPoint x: 260, startPoint y: 301, endPoint x: 140, endPoint y: 295, distance: 120.2
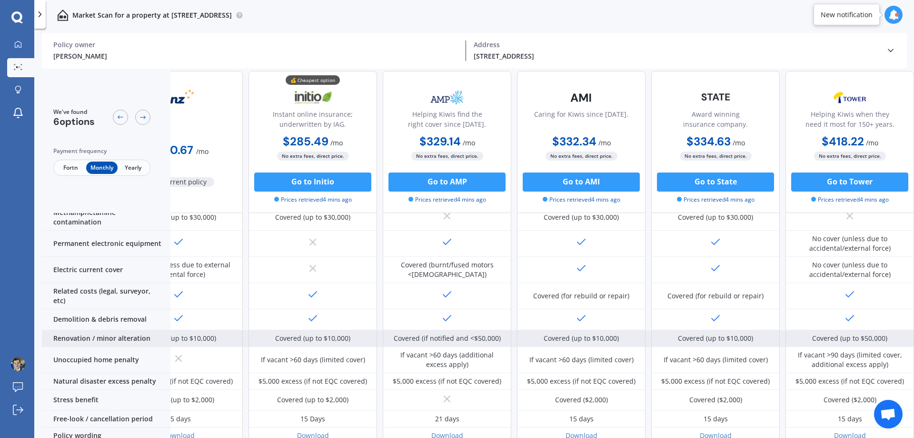
scroll to position [310, 61]
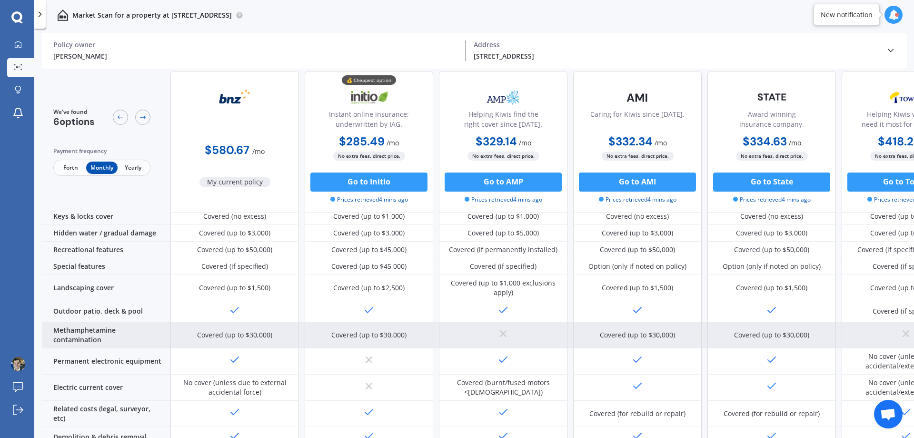
drag, startPoint x: 397, startPoint y: 362, endPoint x: 254, endPoint y: 320, distance: 148.4
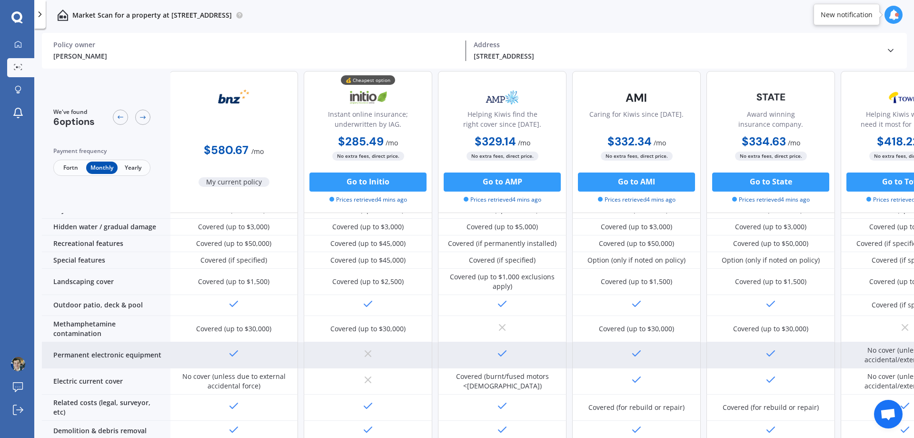
scroll to position [208, 0]
drag, startPoint x: 307, startPoint y: 344, endPoint x: 238, endPoint y: 342, distance: 69.1
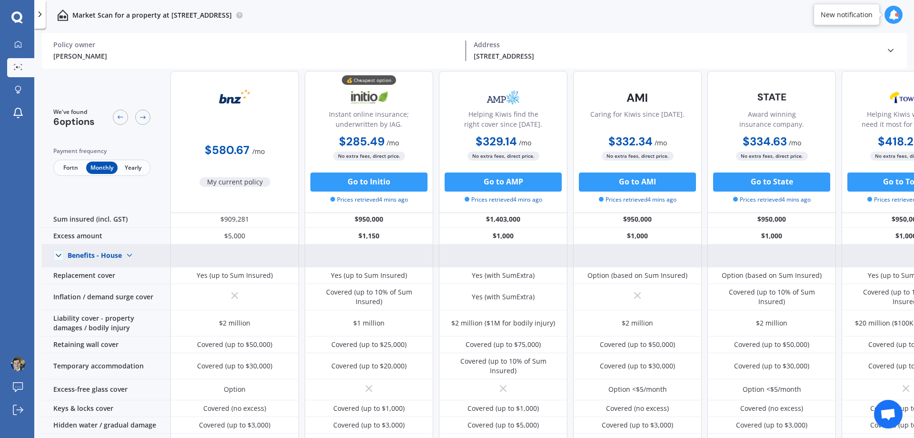
scroll to position [0, 0]
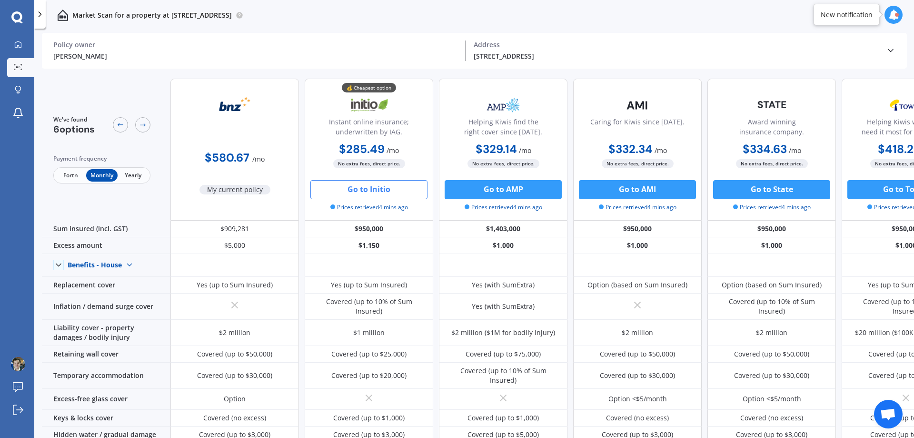
click at [382, 187] on button "Go to Initio" at bounding box center [368, 189] width 117 height 19
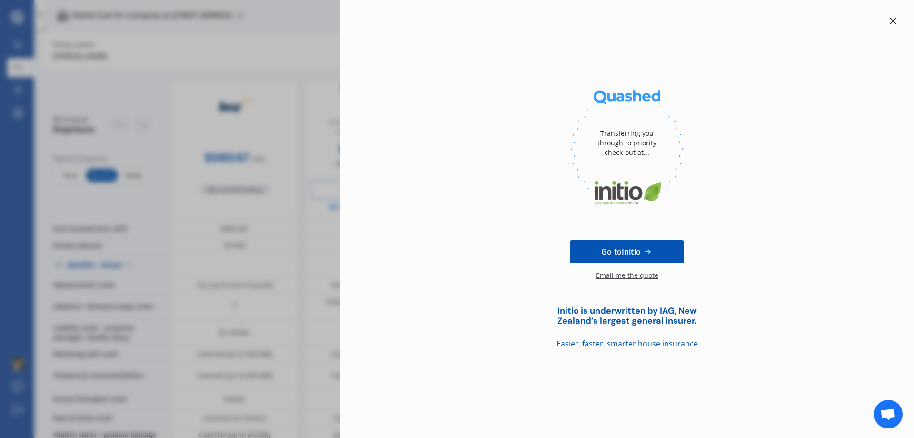
click at [240, 105] on div "Transferring you through to priority check-out at... Go to Initio Email me the …" at bounding box center [457, 219] width 914 height 438
drag, startPoint x: 891, startPoint y: 21, endPoint x: 798, endPoint y: 181, distance: 185.4
click at [798, 181] on div "Transferring you through to priority check-out at... Go to Initio Email me the …" at bounding box center [627, 182] width 544 height 334
click at [620, 274] on div "Email me the quote" at bounding box center [627, 279] width 62 height 19
click at [893, 21] on icon at bounding box center [893, 21] width 7 height 7
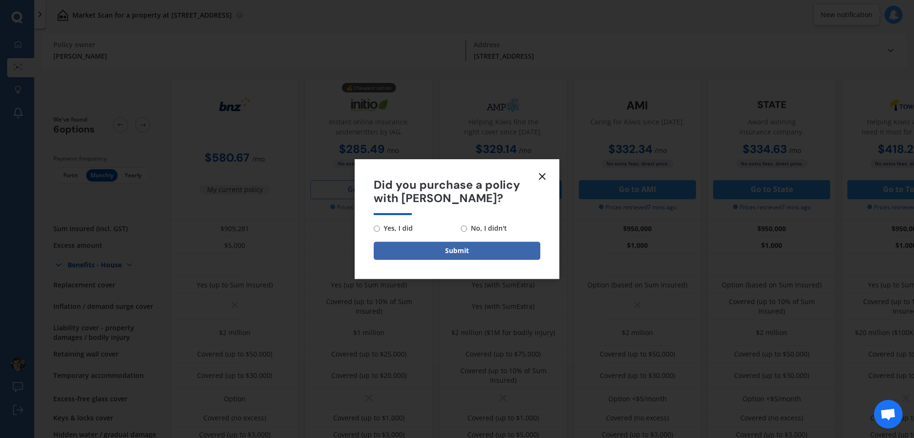
click at [542, 173] on icon at bounding box center [542, 175] width 11 height 11
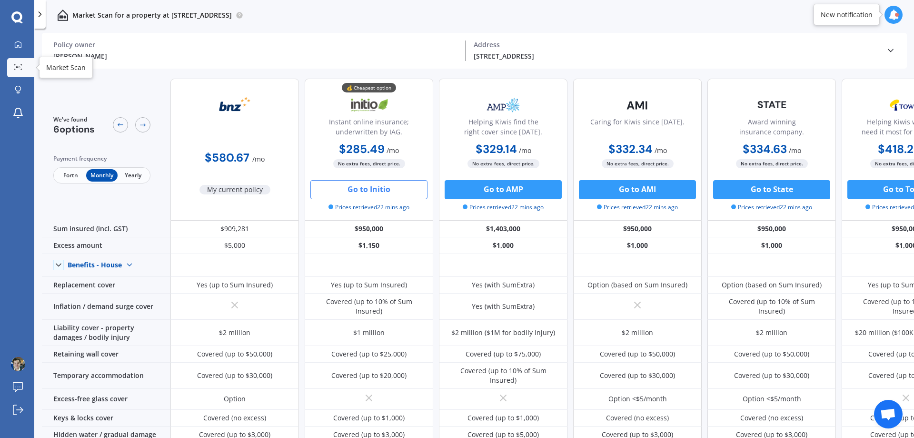
drag, startPoint x: 25, startPoint y: 66, endPoint x: 54, endPoint y: 70, distance: 28.8
click at [25, 66] on link "Market Scan" at bounding box center [20, 67] width 27 height 19
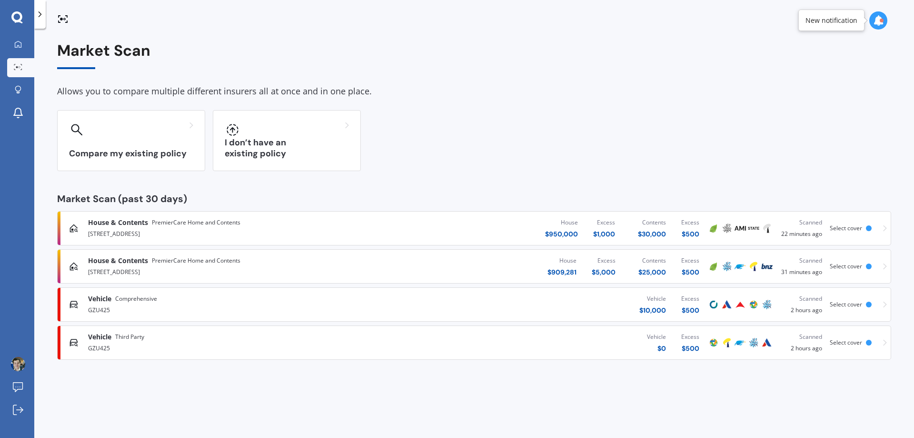
click at [169, 298] on div "Vehicle Comprehensive" at bounding box center [238, 299] width 300 height 10
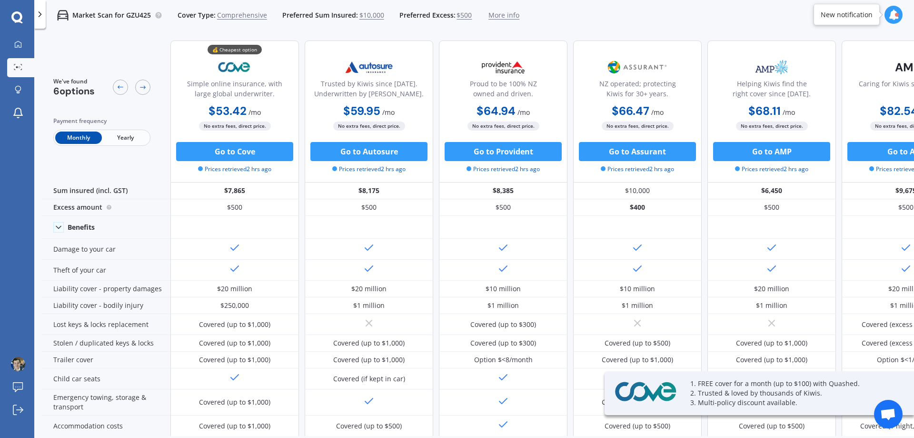
drag, startPoint x: 570, startPoint y: 20, endPoint x: 549, endPoint y: 23, distance: 21.1
drag, startPoint x: 576, startPoint y: 27, endPoint x: 674, endPoint y: 85, distance: 114.2
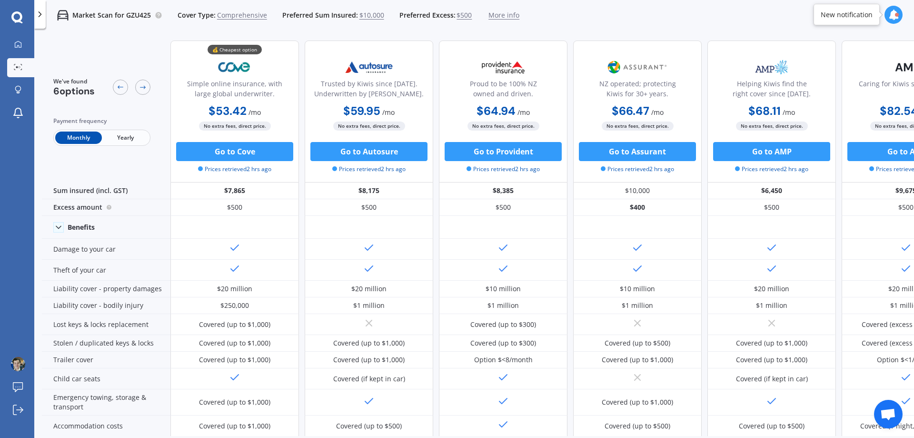
click at [392, 23] on div "Market Scan for GZU425 Cover Type: Comprehensive Preferred Sum Insured: $10,000…" at bounding box center [283, 15] width 474 height 30
click at [19, 71] on div at bounding box center [18, 67] width 14 height 7
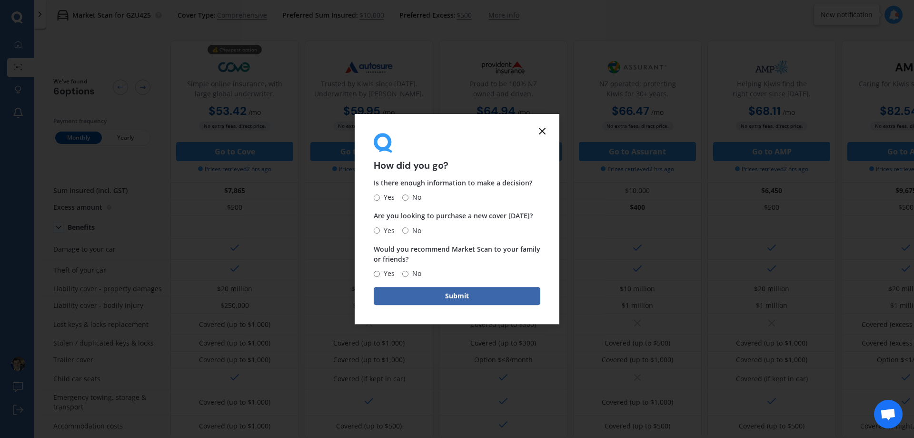
click at [542, 135] on icon at bounding box center [542, 130] width 11 height 11
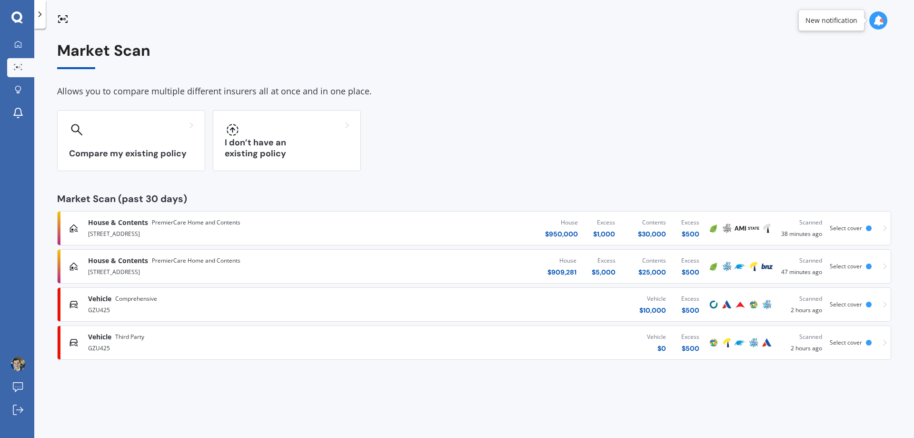
click at [544, 130] on div "Compare my existing policy I don’t have an existing policy" at bounding box center [474, 140] width 834 height 61
click at [390, 218] on div "House $ 950,000 Excess $ 1,000 Contents $ 30,000 Excess $ 500" at bounding box center [547, 228] width 319 height 29
